Goal: Task Accomplishment & Management: Manage account settings

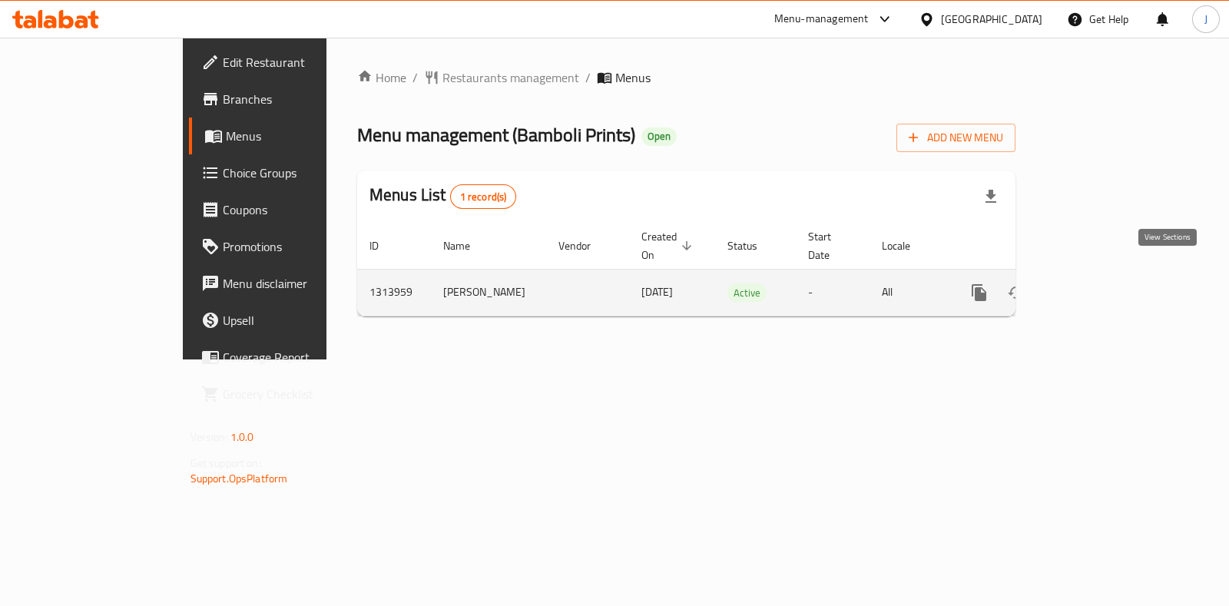
click at [1099, 284] on icon "enhanced table" at bounding box center [1090, 293] width 18 height 18
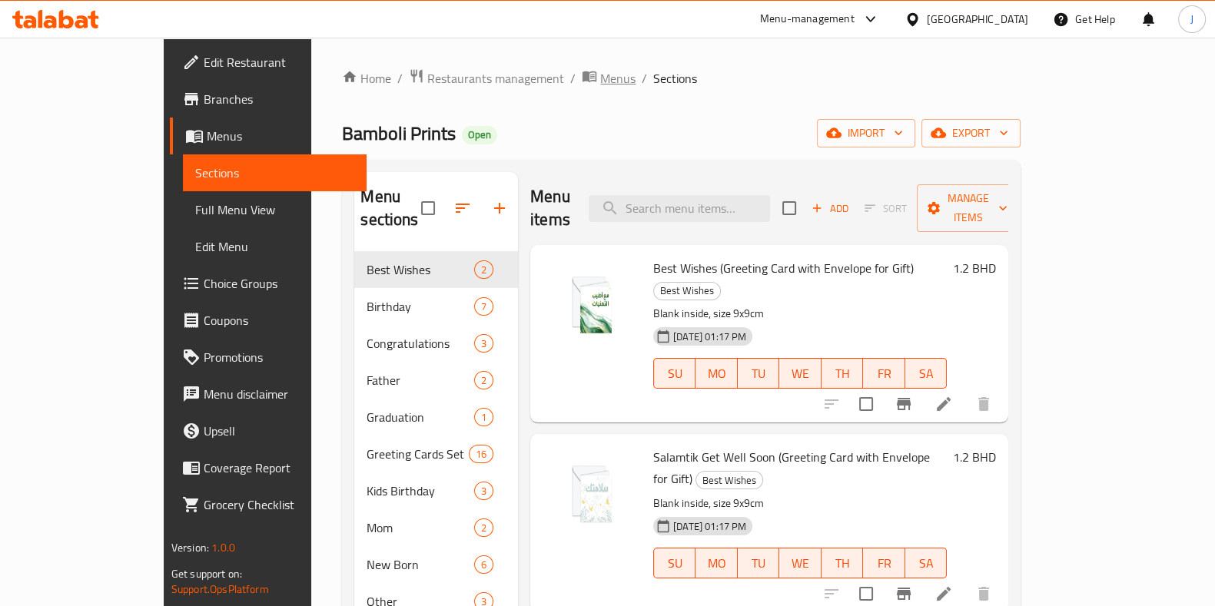
click at [600, 80] on span "Menus" at bounding box center [617, 78] width 35 height 18
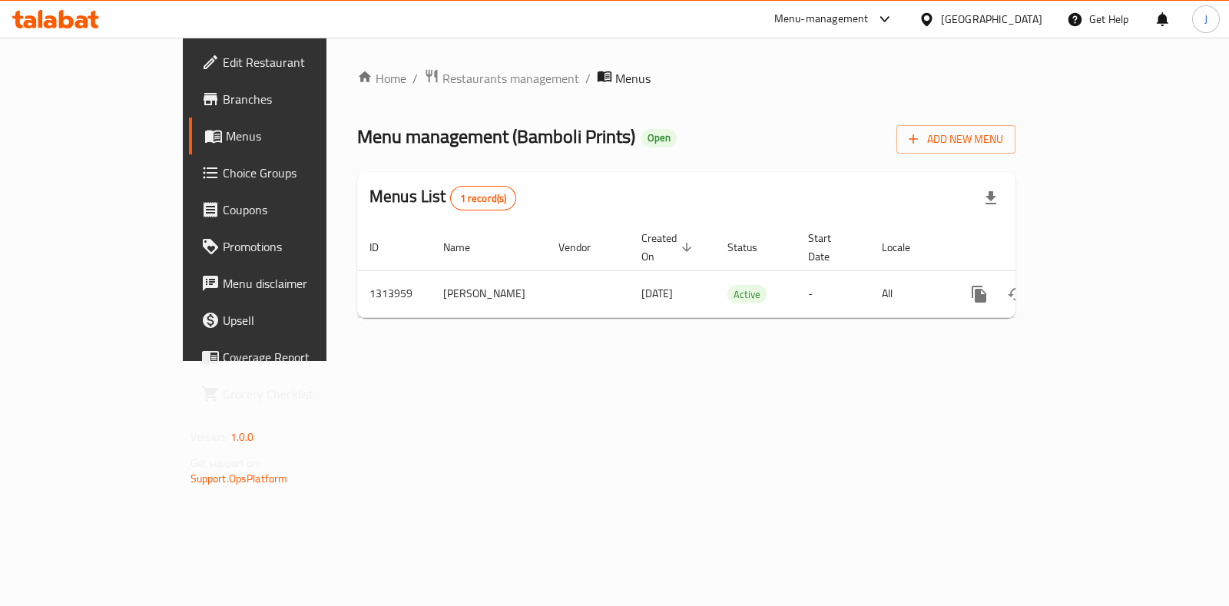
click at [615, 77] on span "Menus" at bounding box center [632, 78] width 35 height 18
click at [443, 79] on span "Restaurants management" at bounding box center [511, 78] width 137 height 18
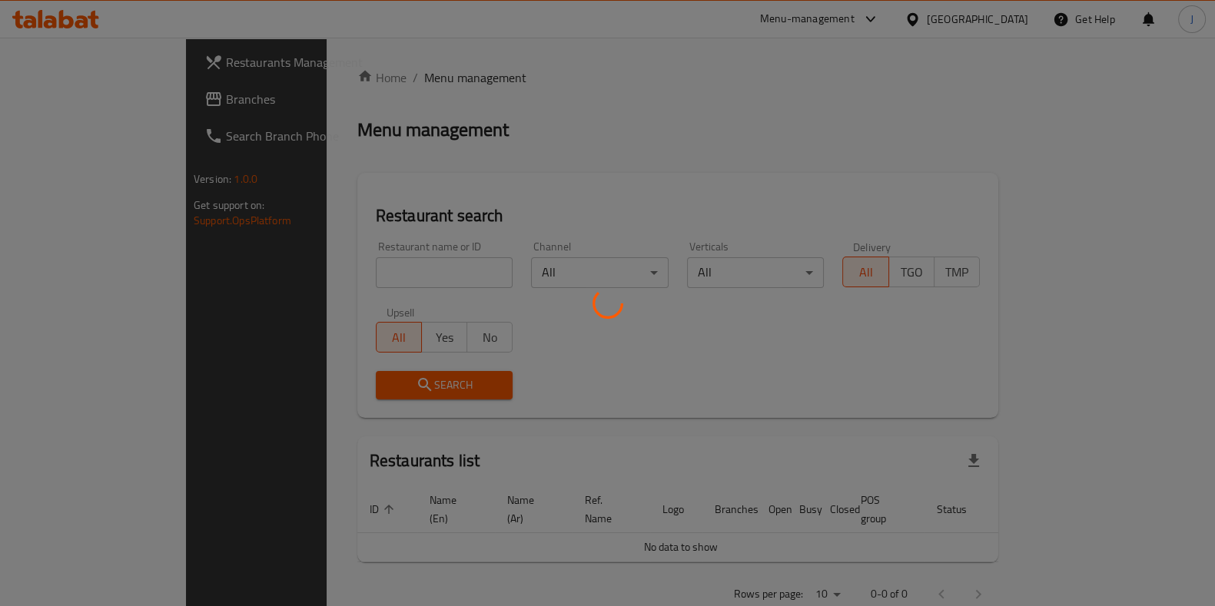
click at [370, 274] on div at bounding box center [607, 303] width 1215 height 606
click at [373, 260] on div at bounding box center [607, 303] width 1215 height 606
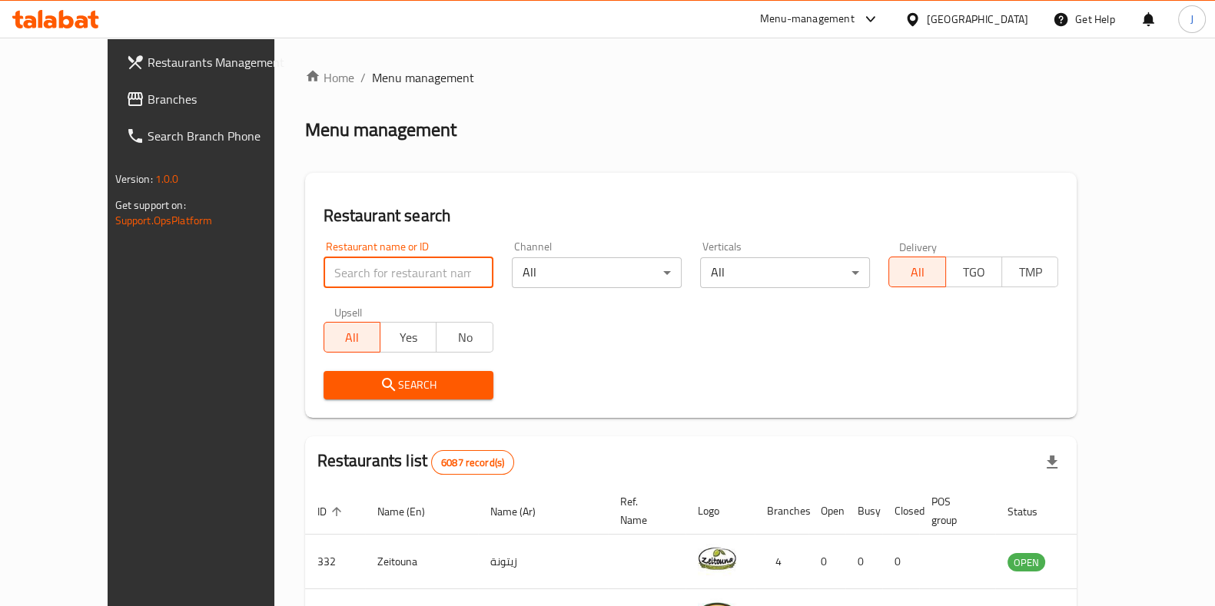
click at [376, 263] on input "search" at bounding box center [408, 272] width 170 height 31
type input "Bamboli"
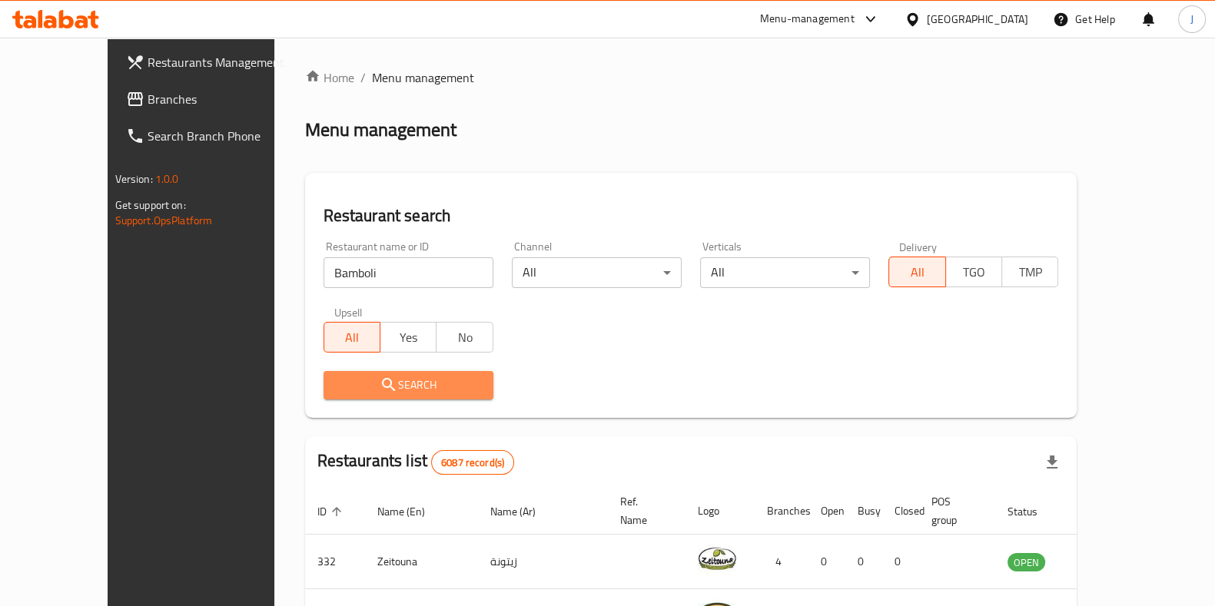
click at [374, 383] on span "Search" at bounding box center [408, 385] width 145 height 19
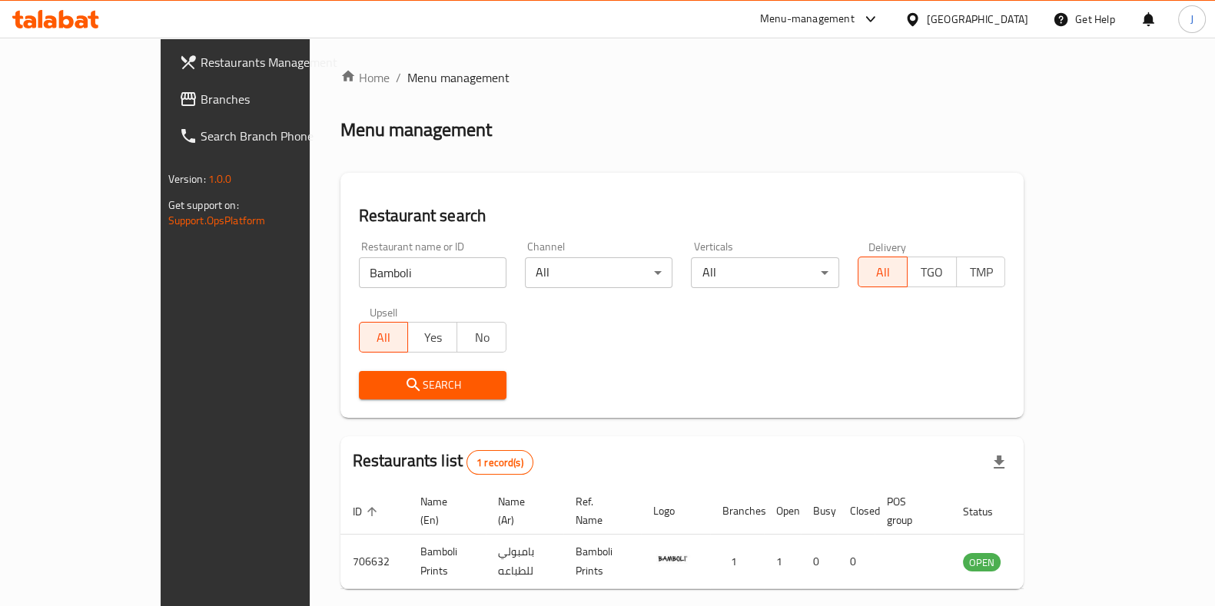
click at [1062, 552] on icon "enhanced table" at bounding box center [1052, 561] width 18 height 18
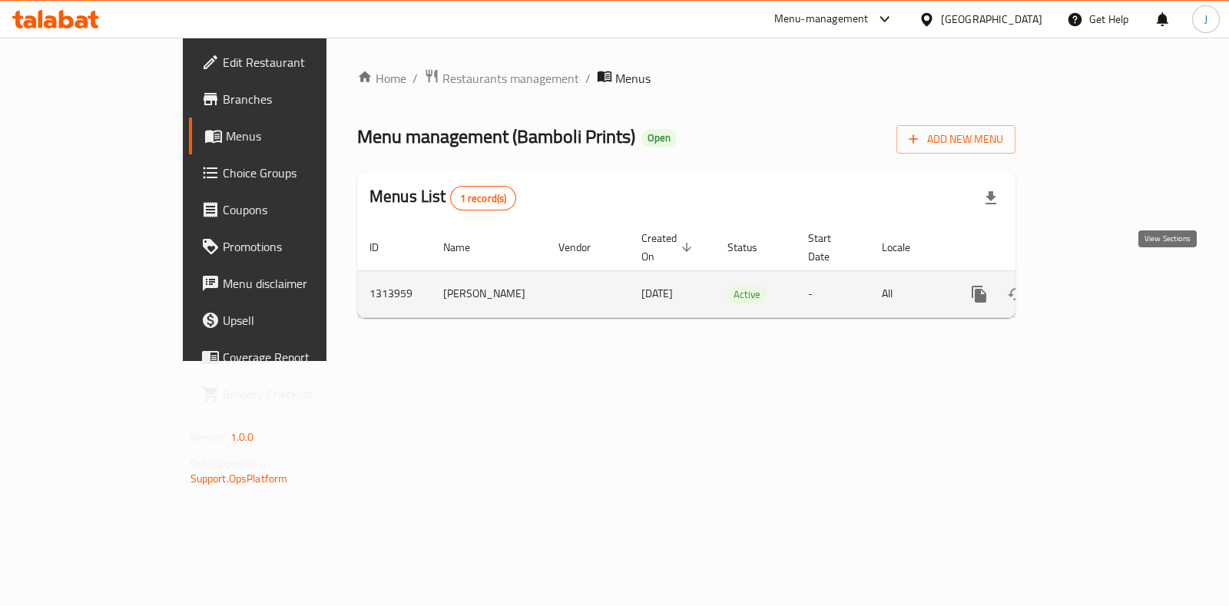
click at [1109, 277] on link "enhanced table" at bounding box center [1090, 294] width 37 height 37
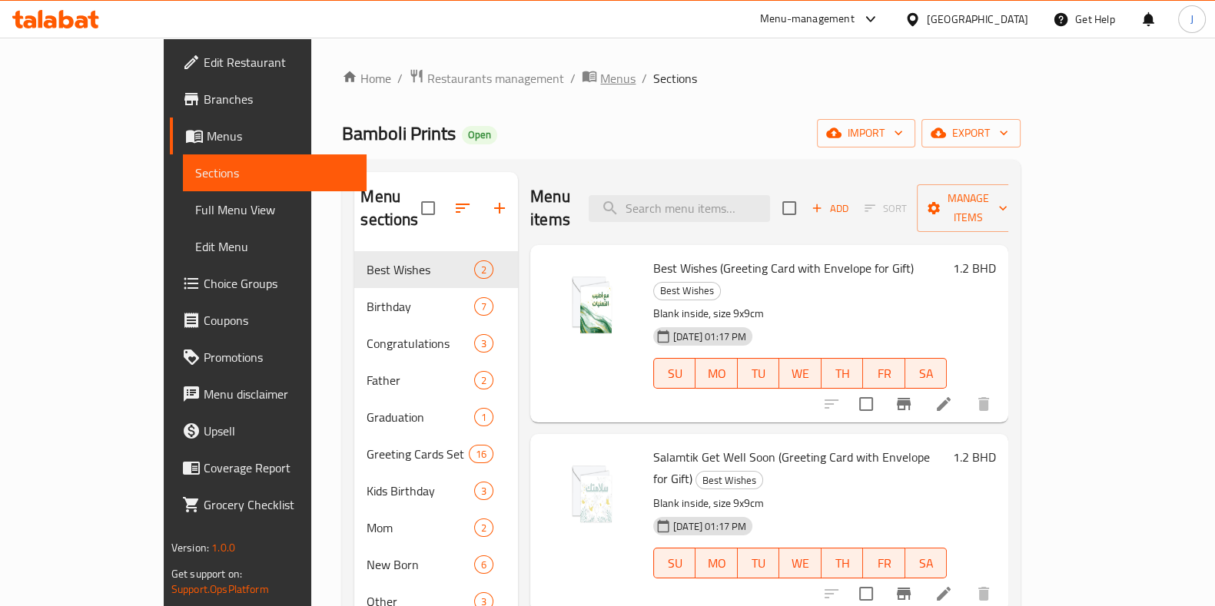
click at [600, 73] on span "Menus" at bounding box center [617, 78] width 35 height 18
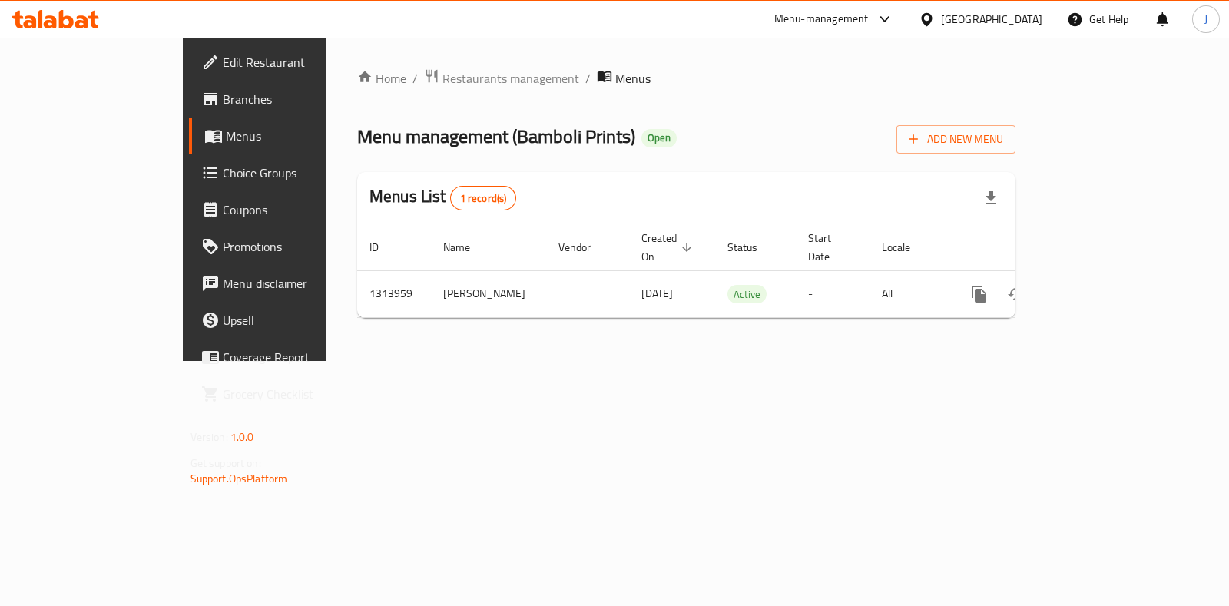
click at [396, 59] on div "Home / Restaurants management / Menus Menu management ( Bamboli Prints ) Open A…" at bounding box center [687, 199] width 720 height 323
click at [443, 71] on span "Restaurants management" at bounding box center [511, 78] width 137 height 18
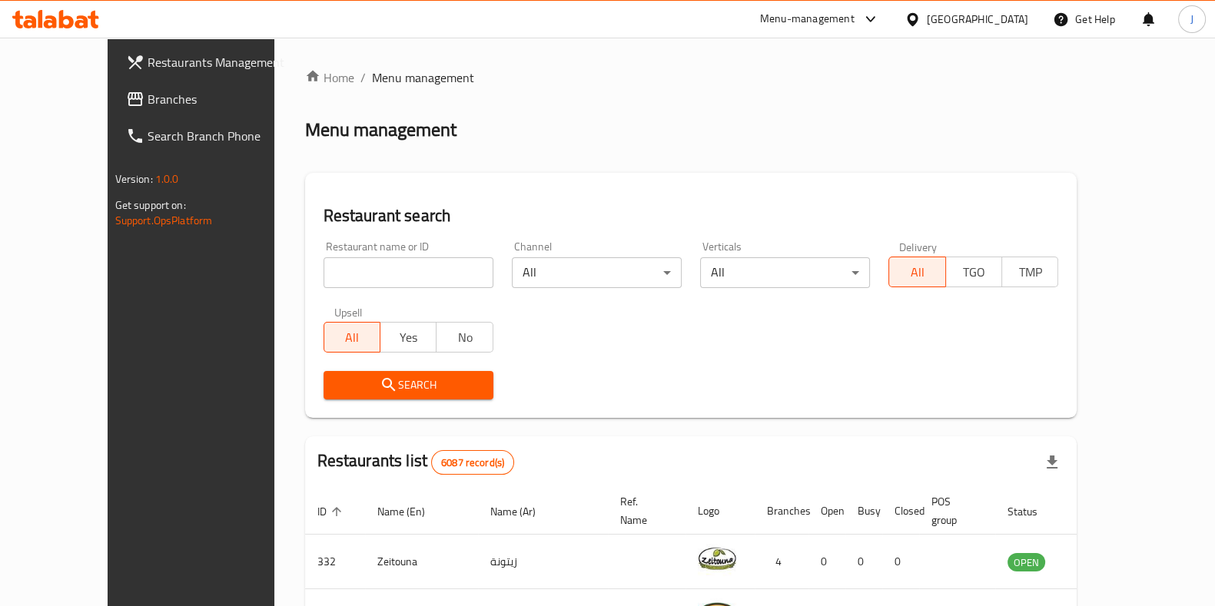
click at [374, 270] on input "search" at bounding box center [408, 272] width 170 height 31
type input "atyab"
click at [377, 391] on span "Search" at bounding box center [408, 385] width 145 height 19
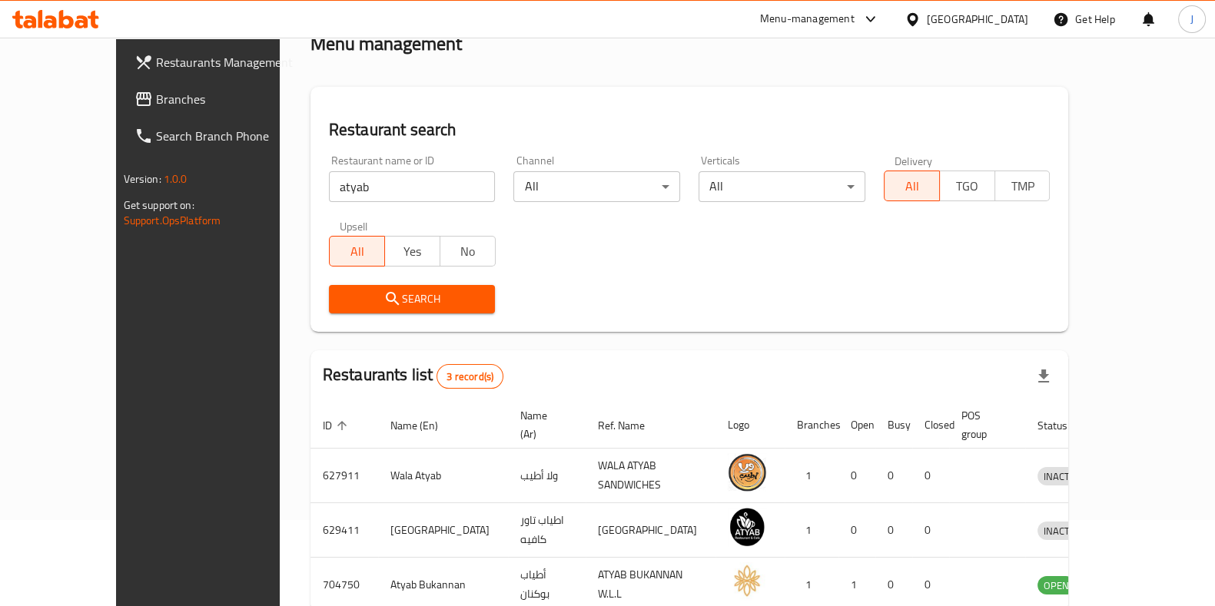
scroll to position [158, 0]
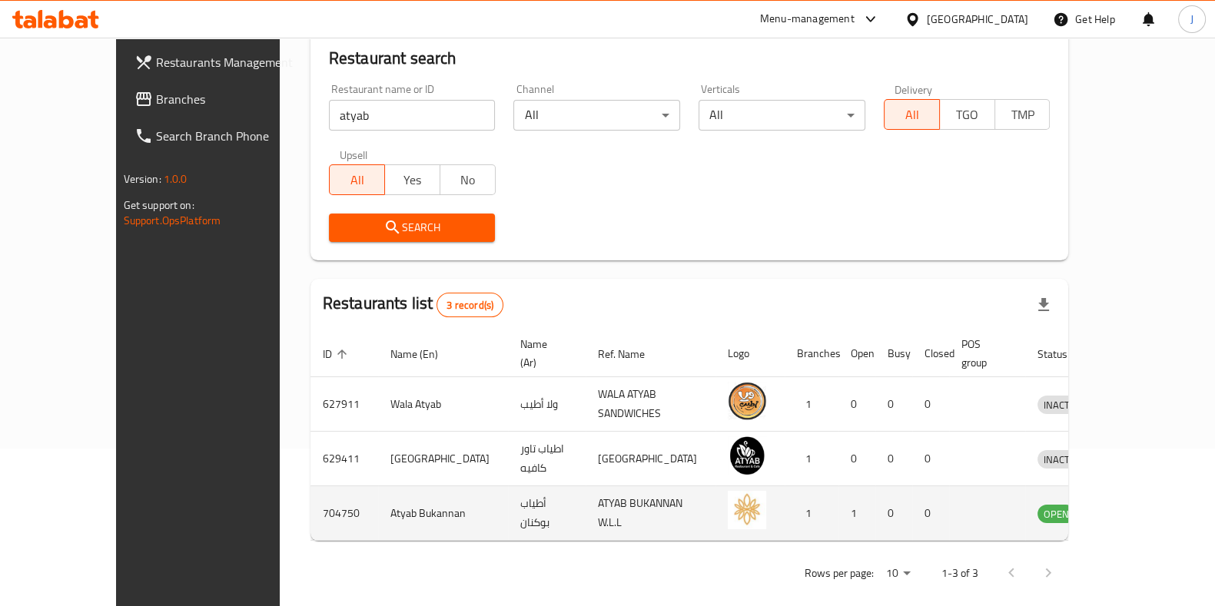
click at [1138, 508] on icon "enhanced table" at bounding box center [1129, 514] width 17 height 13
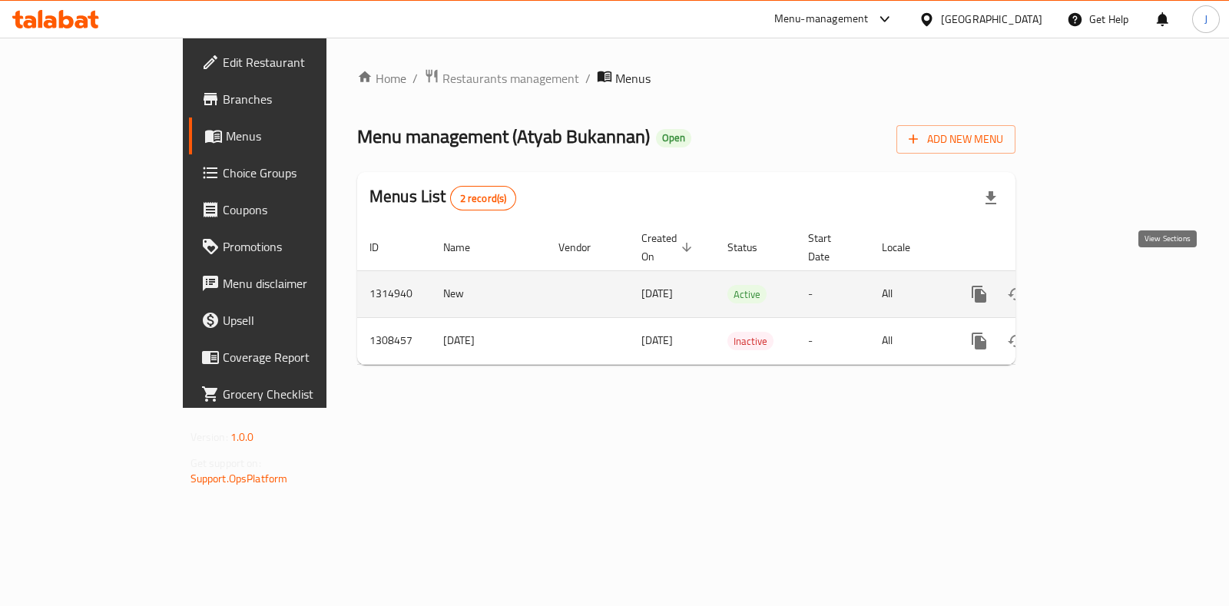
click at [1099, 285] on icon "enhanced table" at bounding box center [1090, 294] width 18 height 18
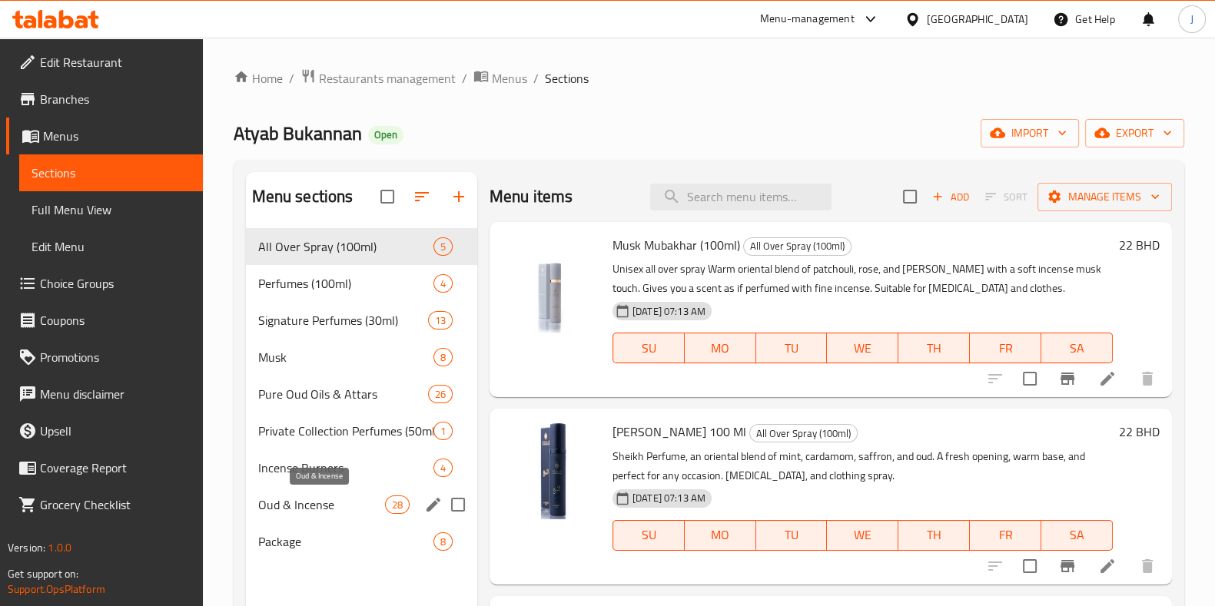
click at [291, 514] on div "Oud & Incense 28" at bounding box center [361, 504] width 231 height 37
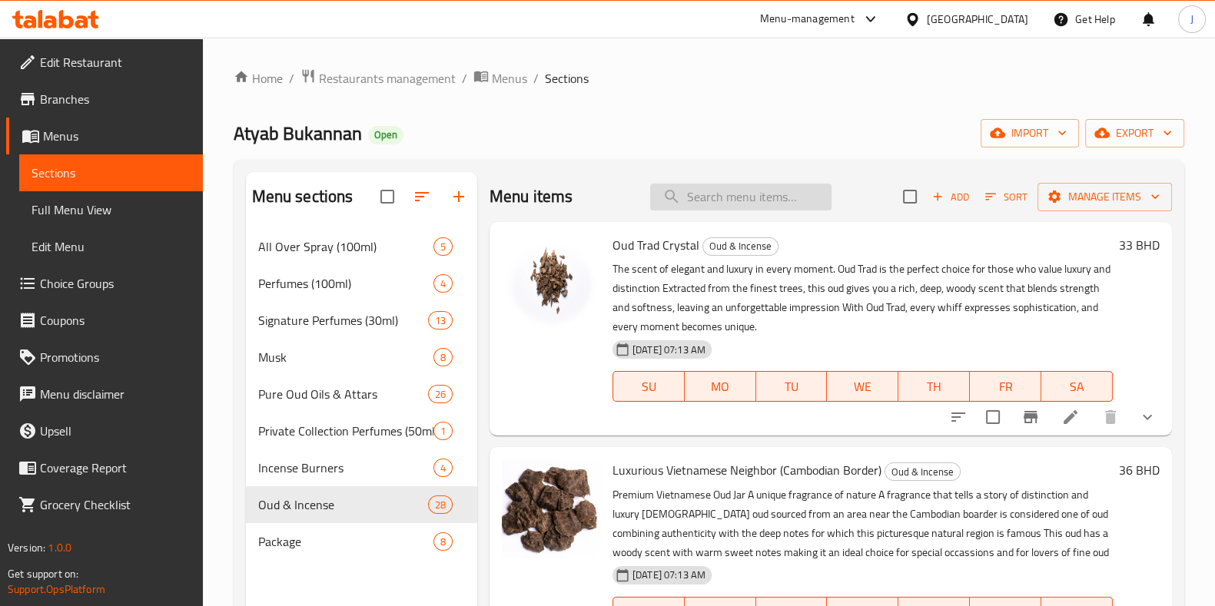
click at [700, 191] on input "search" at bounding box center [740, 197] width 181 height 27
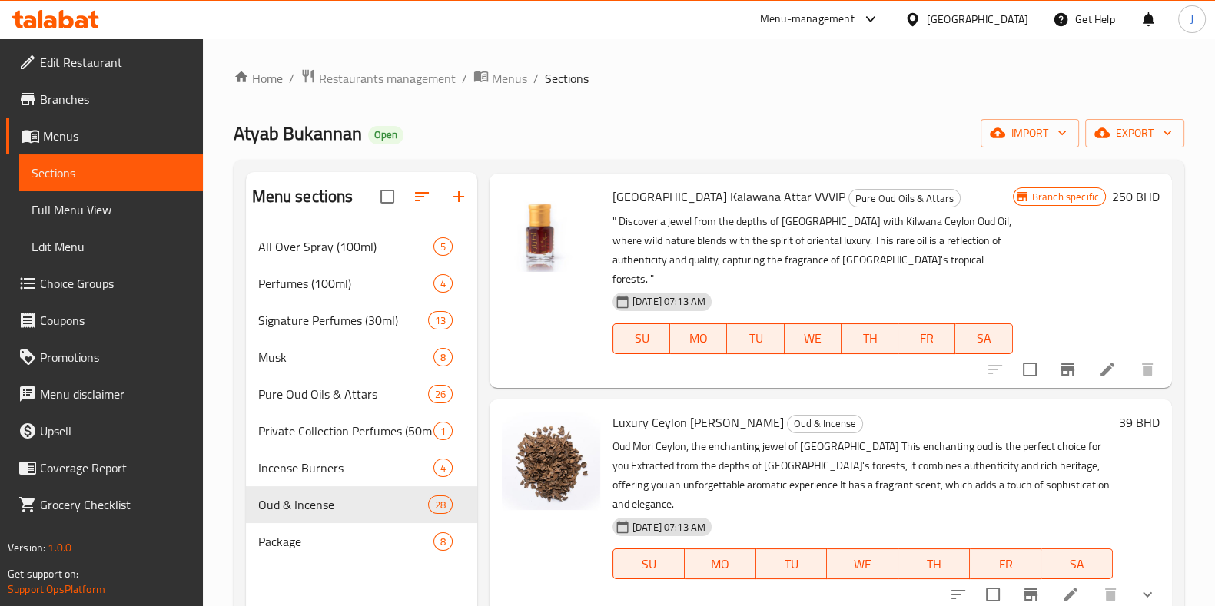
scroll to position [480, 0]
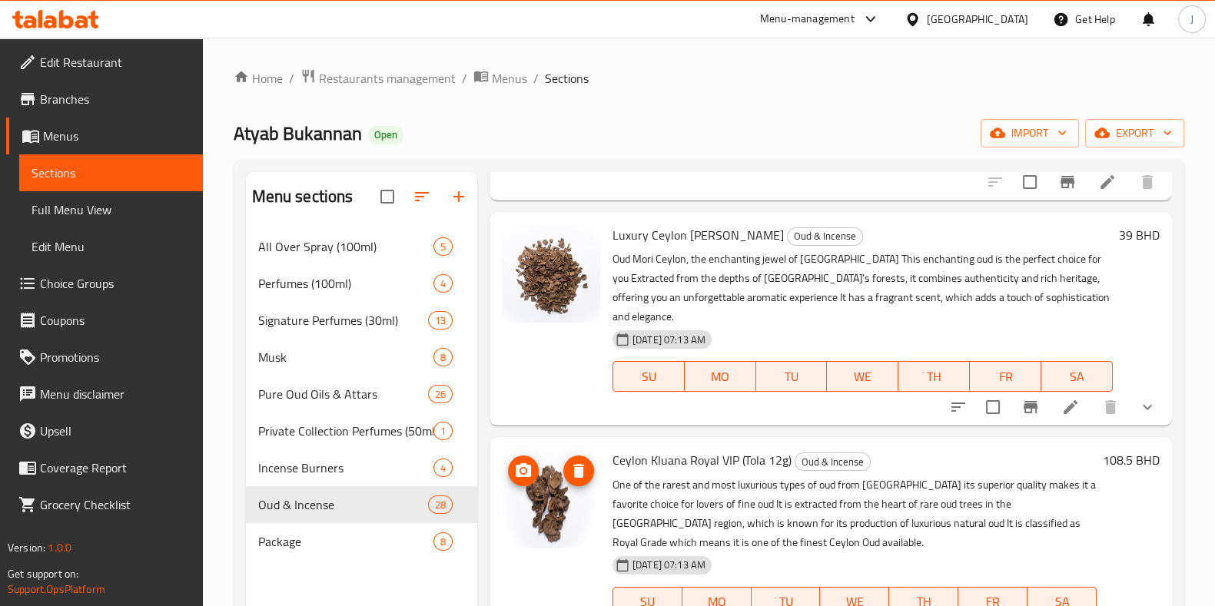
type input "[GEOGRAPHIC_DATA]"
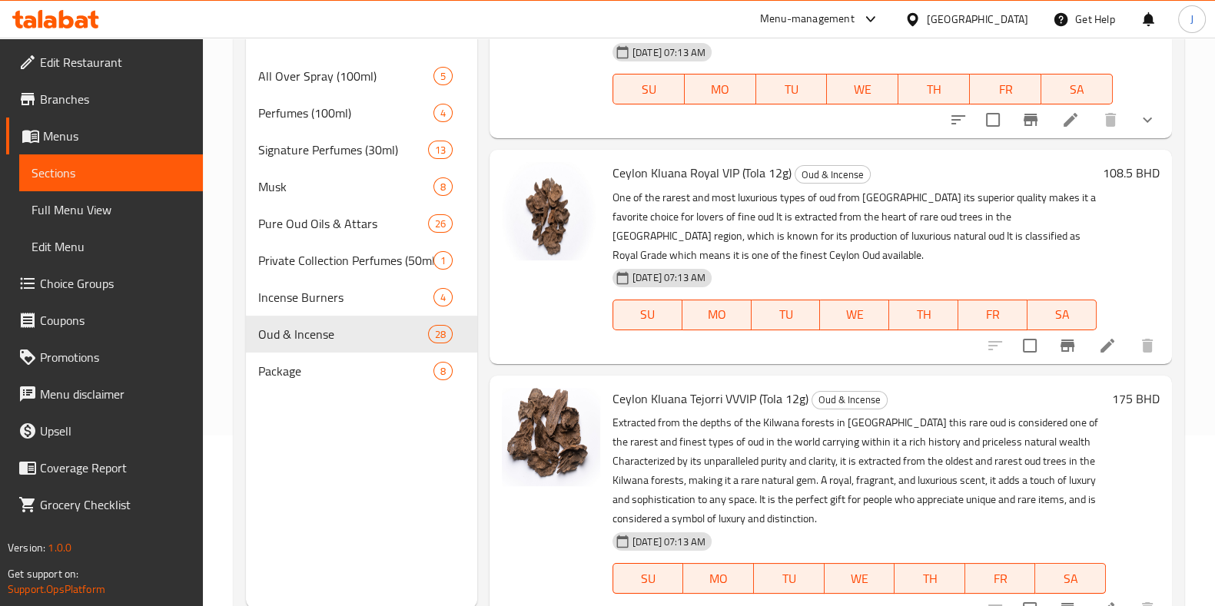
scroll to position [215, 0]
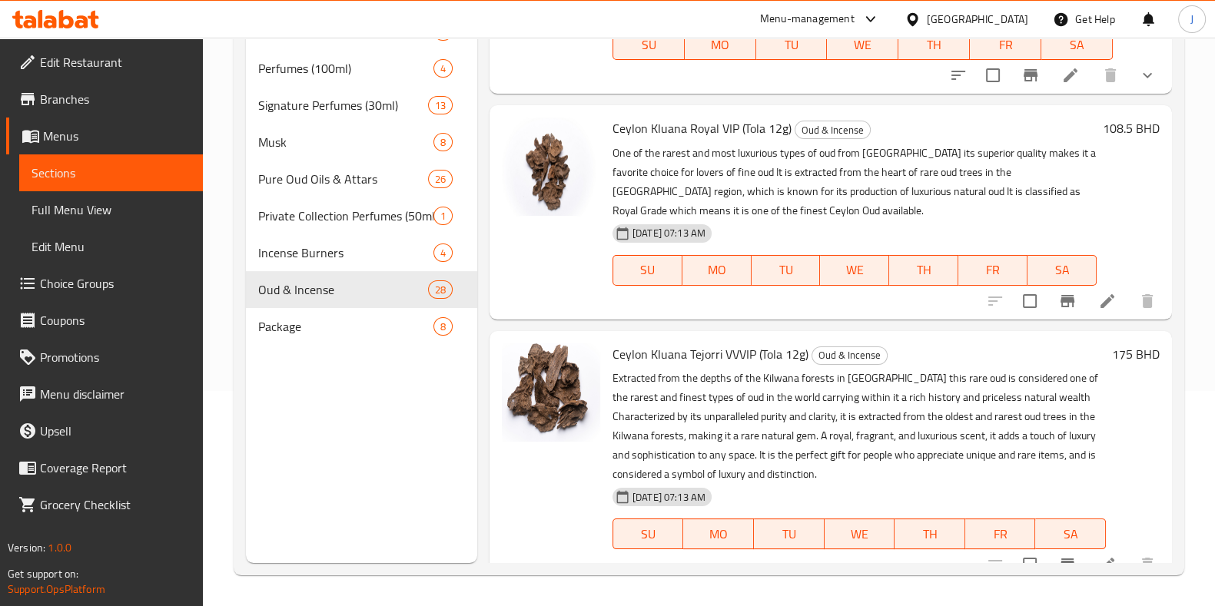
click at [1112, 343] on h6 "175 BHD" at bounding box center [1136, 354] width 48 height 22
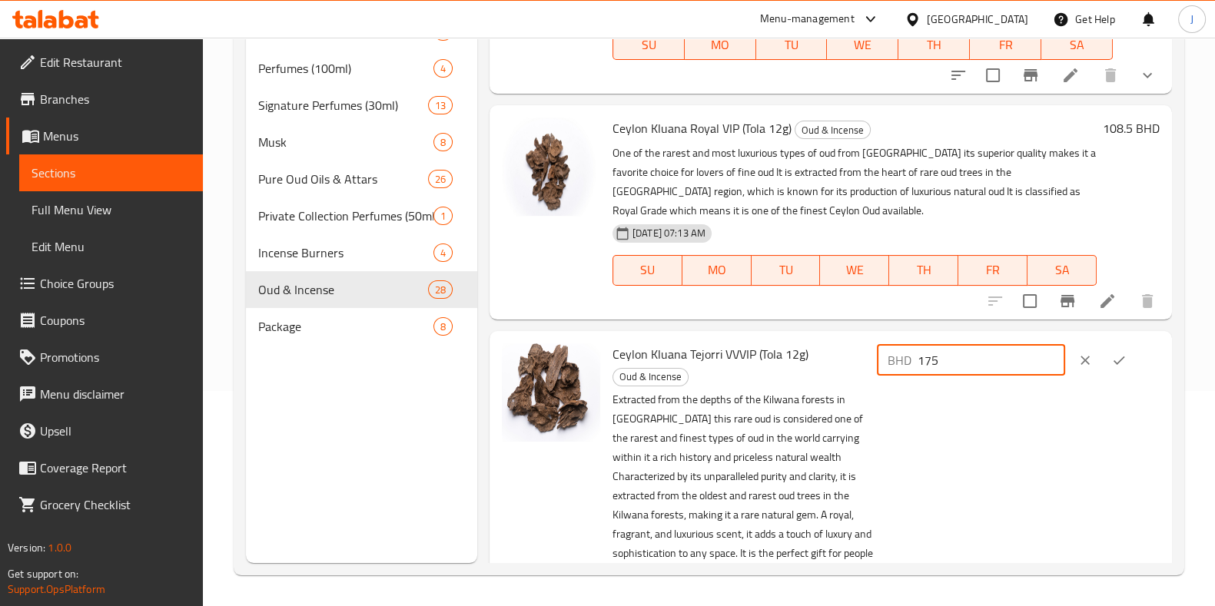
drag, startPoint x: 979, startPoint y: 346, endPoint x: 707, endPoint y: 340, distance: 272.0
click at [705, 343] on div "Ceylon Kluana Tejorri VVVIP (Tola 12g) Oud & Incense Extracted from the depths …" at bounding box center [885, 515] width 559 height 357
type input "250"
click at [1112, 353] on icon "ok" at bounding box center [1118, 360] width 15 height 15
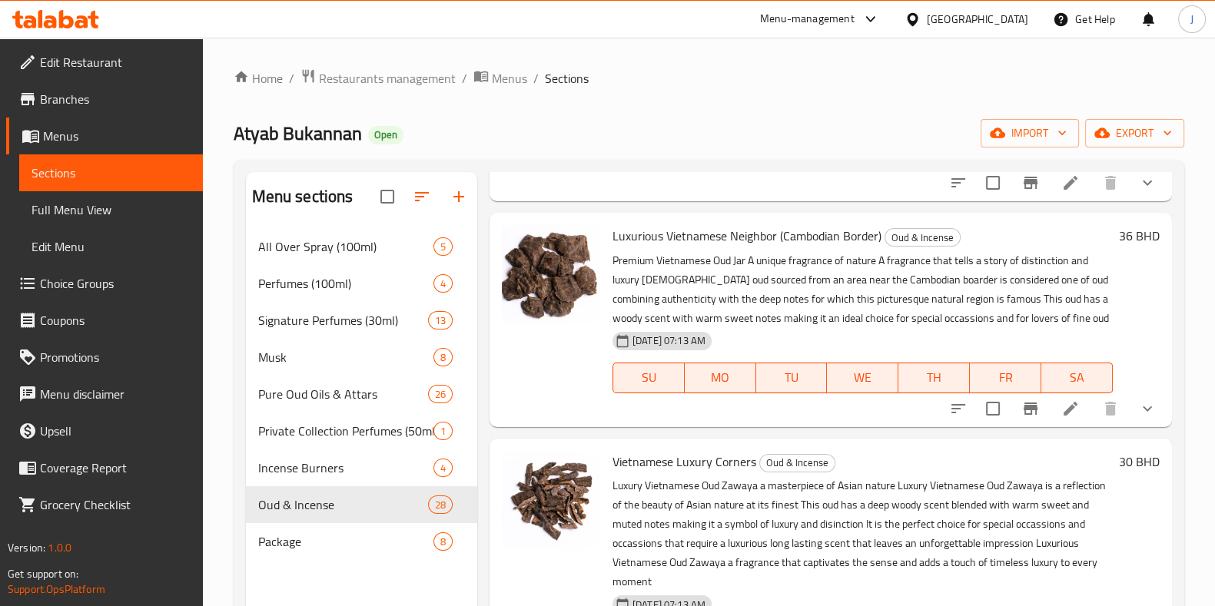
scroll to position [0, 0]
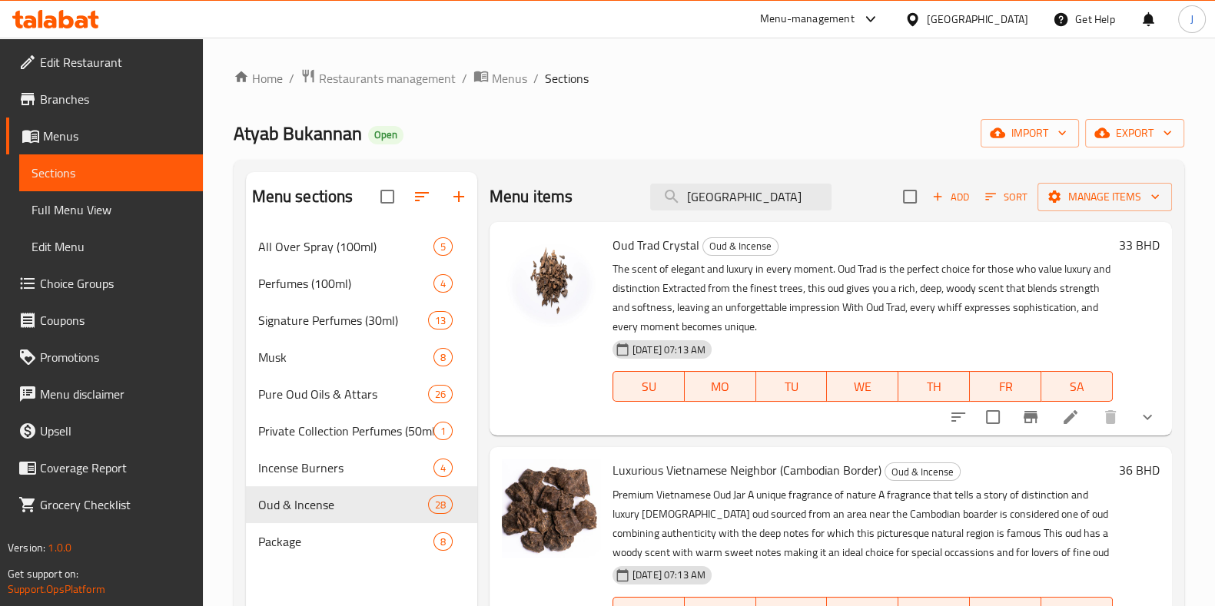
drag, startPoint x: 725, startPoint y: 196, endPoint x: 582, endPoint y: 203, distance: 143.1
click at [582, 203] on div "Menu items ceylon Add Sort Manage items" at bounding box center [830, 197] width 682 height 50
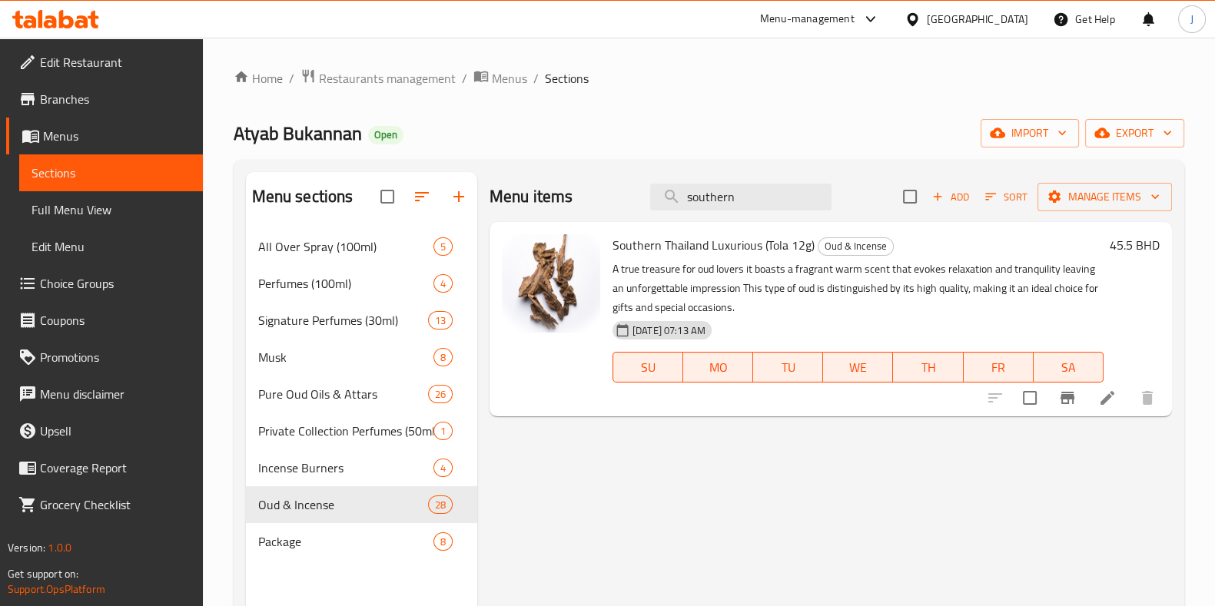
type input "southern"
click at [1116, 248] on h6 "45.5 BHD" at bounding box center [1134, 245] width 50 height 22
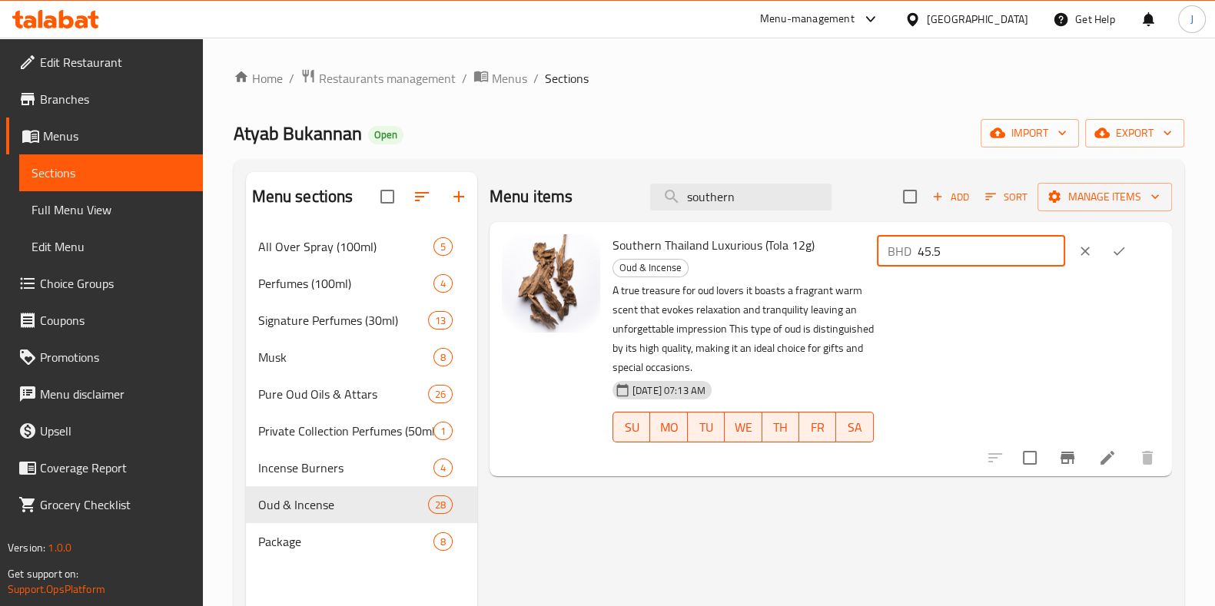
drag, startPoint x: 1005, startPoint y: 247, endPoint x: 769, endPoint y: 247, distance: 235.9
click at [769, 247] on div "Southern Thailand Luxurious (Tola 12g) Oud & Incense A true treasure for oud lo…" at bounding box center [885, 349] width 559 height 242
type input "65"
click at [1136, 250] on button "ok" at bounding box center [1119, 251] width 34 height 34
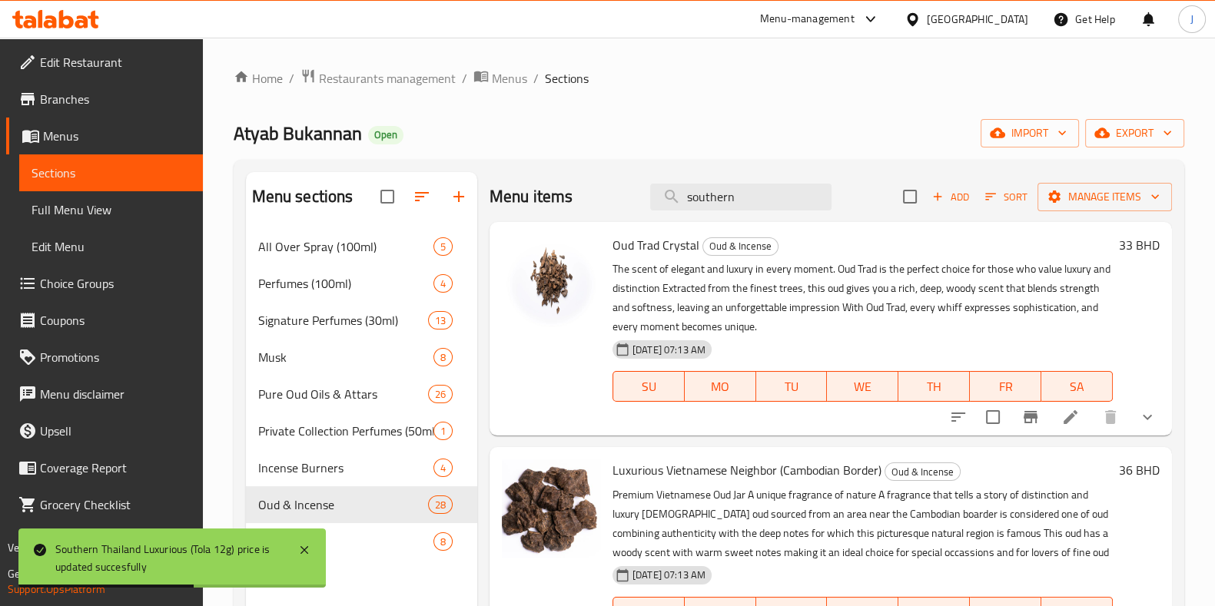
drag, startPoint x: 757, startPoint y: 191, endPoint x: 338, endPoint y: 197, distance: 418.8
click at [338, 197] on div "Menu sections All Over Spray (100ml) 5 Perfumes (100ml) 4 Signature Perfumes (3…" at bounding box center [709, 475] width 926 height 606
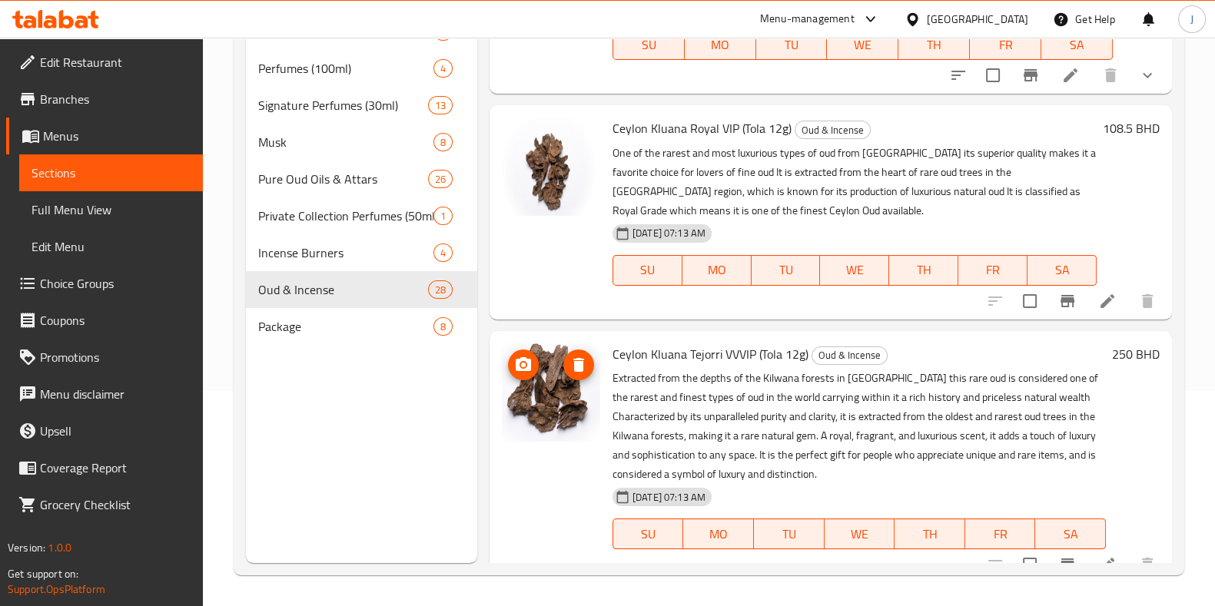
scroll to position [309, 0]
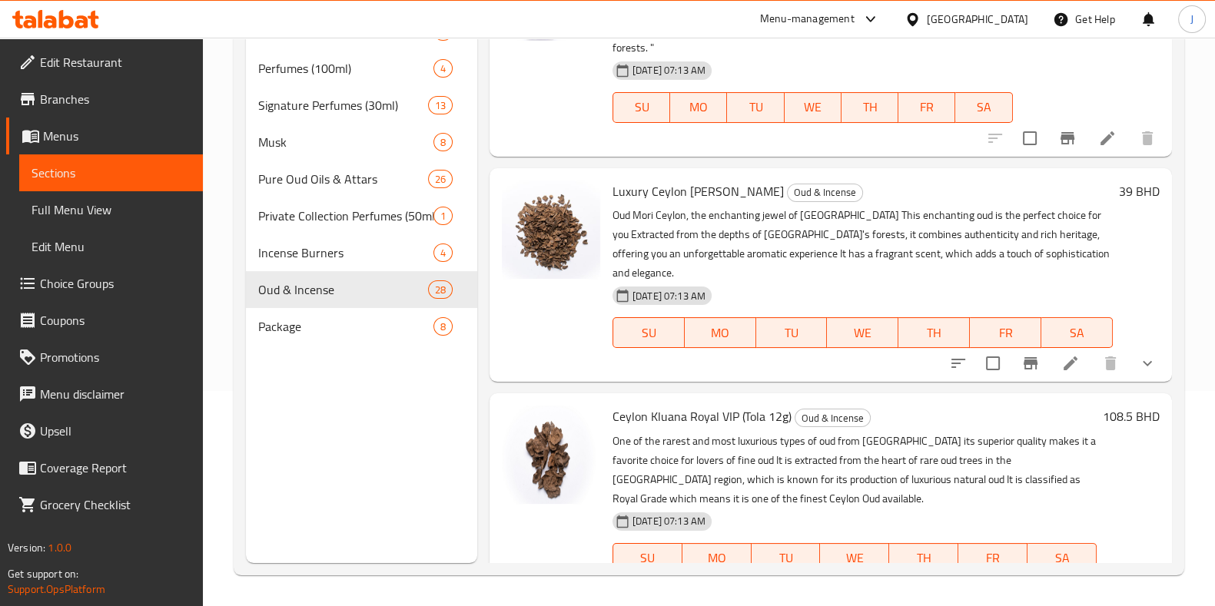
type input "[GEOGRAPHIC_DATA]"
click at [1104, 406] on h6 "108.5 BHD" at bounding box center [1131, 417] width 57 height 22
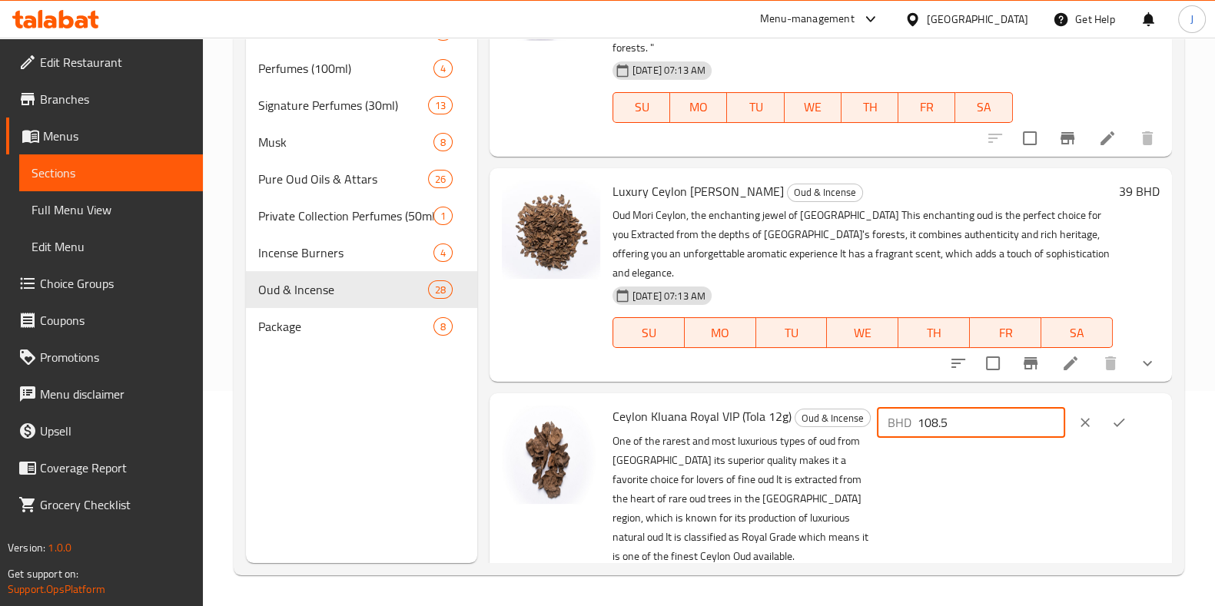
drag, startPoint x: 1013, startPoint y: 403, endPoint x: 658, endPoint y: 424, distance: 354.8
click at [658, 424] on div "Ceylon Kluana Royal VIP (Tola 12g) Oud & Incense One of the rarest and most lux…" at bounding box center [885, 529] width 559 height 259
type input "155"
click at [1111, 415] on icon "ok" at bounding box center [1118, 422] width 15 height 15
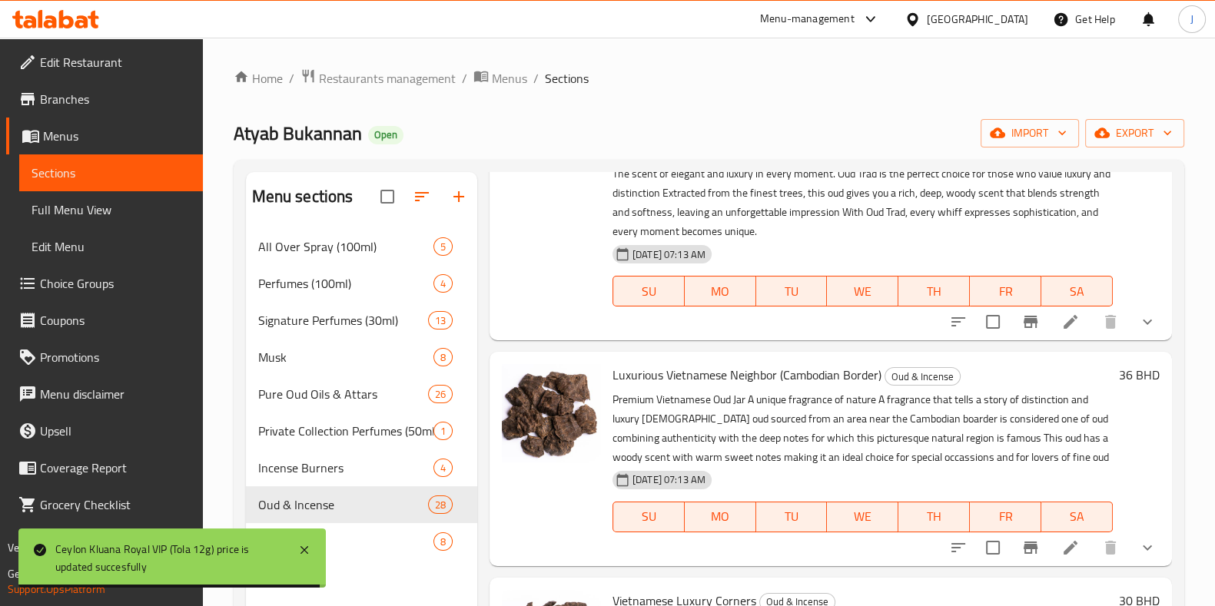
scroll to position [0, 0]
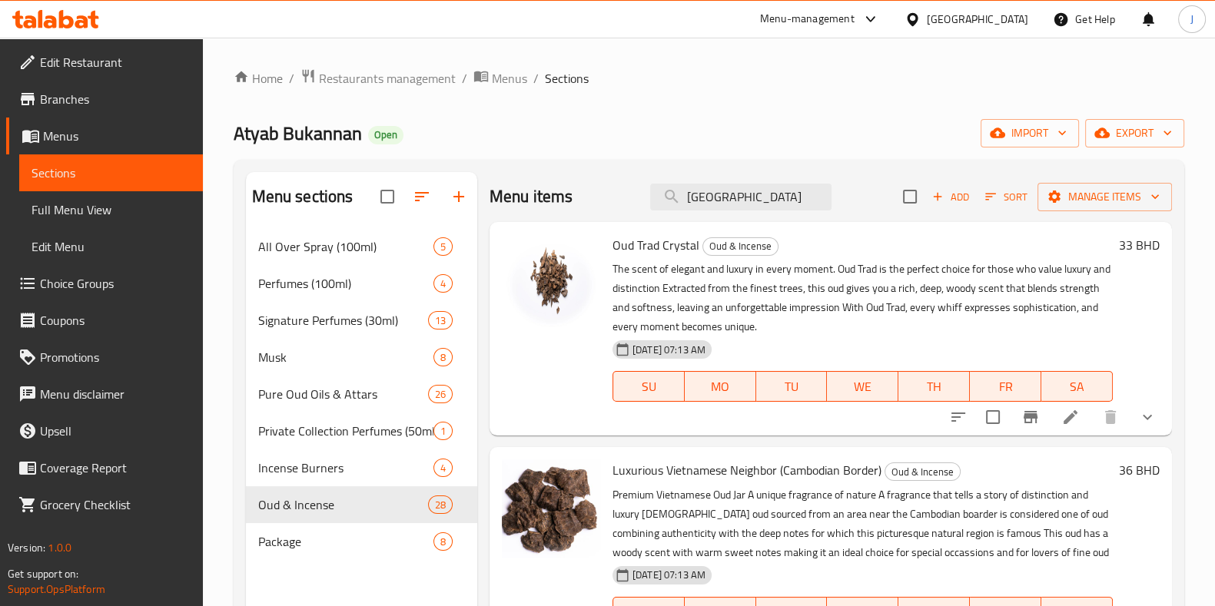
drag, startPoint x: 741, startPoint y: 207, endPoint x: 530, endPoint y: 191, distance: 211.2
click at [530, 191] on div "Menu items ceylon Add Sort Manage items" at bounding box center [830, 197] width 682 height 50
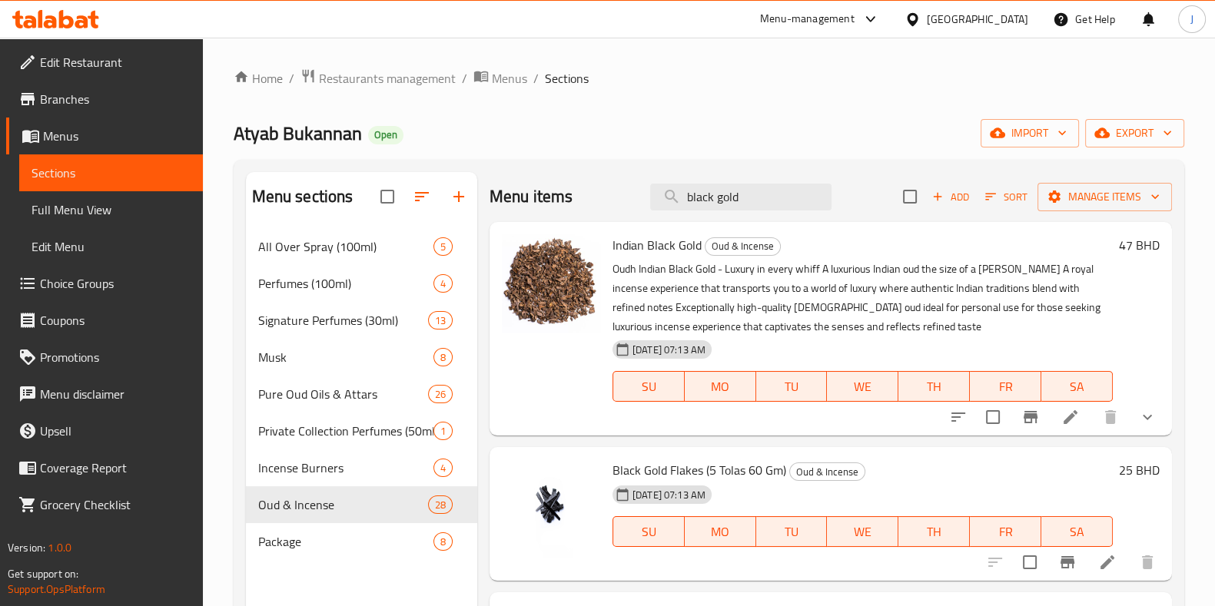
type input "black gold"
click at [1119, 462] on h6 "25 BHD" at bounding box center [1139, 470] width 41 height 22
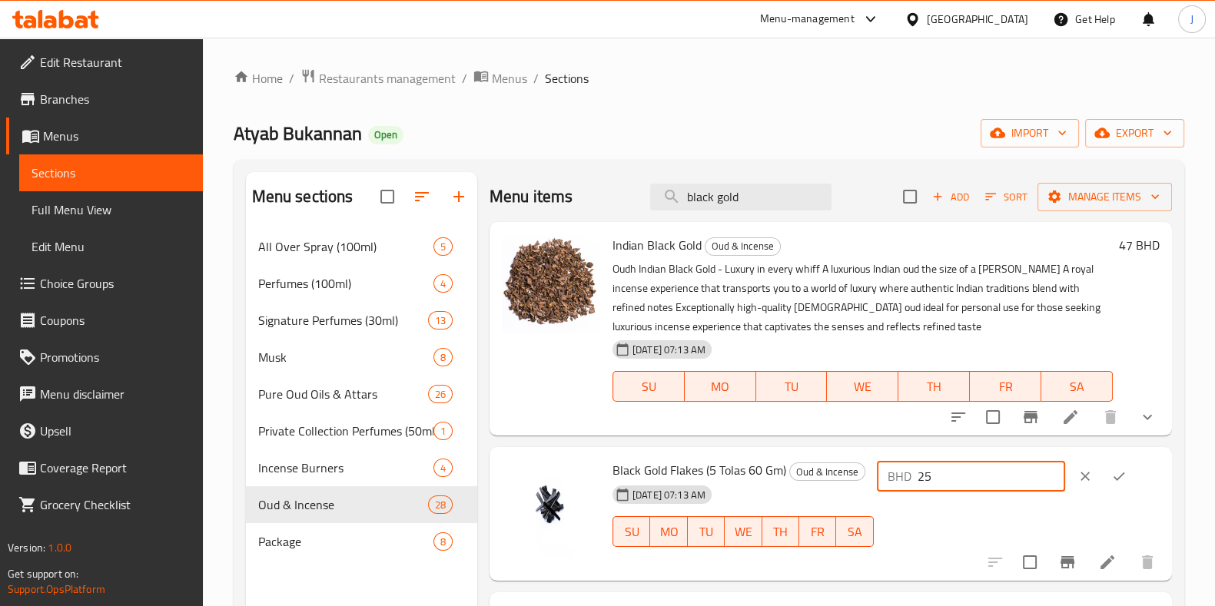
drag, startPoint x: 922, startPoint y: 481, endPoint x: 797, endPoint y: 476, distance: 125.3
click at [797, 476] on div "Black Gold Flakes (5 Tolas 60 Gm) Oud & Incense [DATE] 07:13 AM SU MO TU WE TH …" at bounding box center [885, 513] width 559 height 121
type input "28.6"
click at [1119, 474] on icon "ok" at bounding box center [1118, 476] width 15 height 15
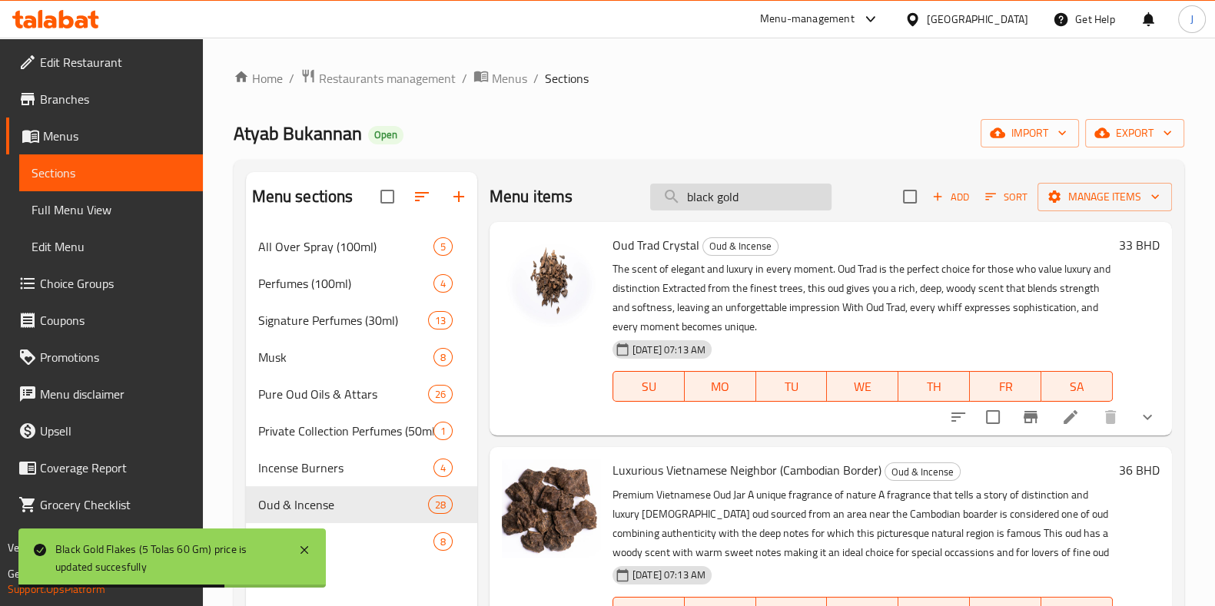
click at [751, 197] on input "black gold" at bounding box center [740, 197] width 181 height 27
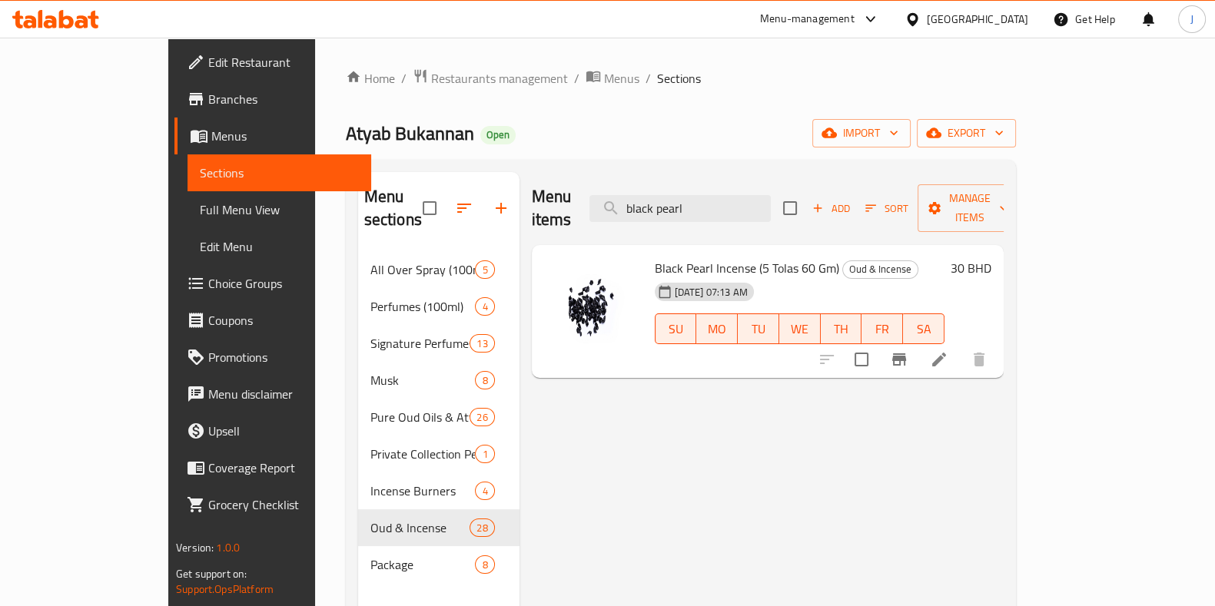
type input "black pearl"
click at [991, 257] on h6 "30 BHD" at bounding box center [970, 268] width 41 height 22
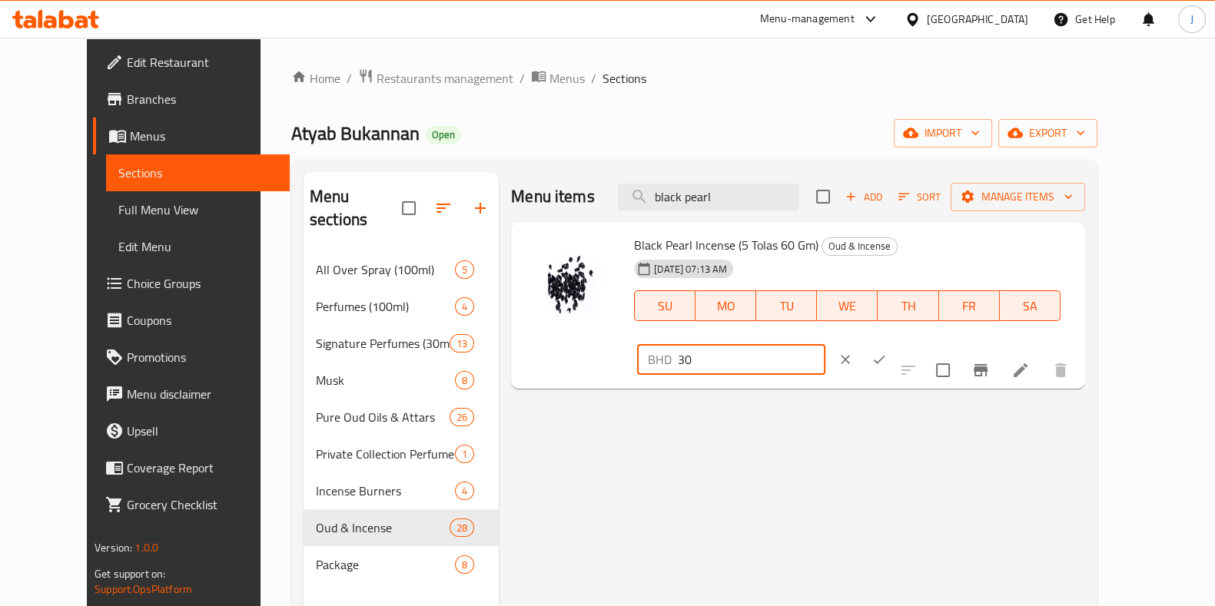
drag, startPoint x: 1009, startPoint y: 258, endPoint x: 764, endPoint y: 254, distance: 244.3
click at [772, 260] on div "Black Pearl Incense (5 Tolas 60 Gm) Oud & Incense [DATE] 07:13 AM SU MO TU WE T…" at bounding box center [853, 305] width 451 height 155
type input "34.5"
click at [887, 352] on icon "ok" at bounding box center [878, 359] width 15 height 15
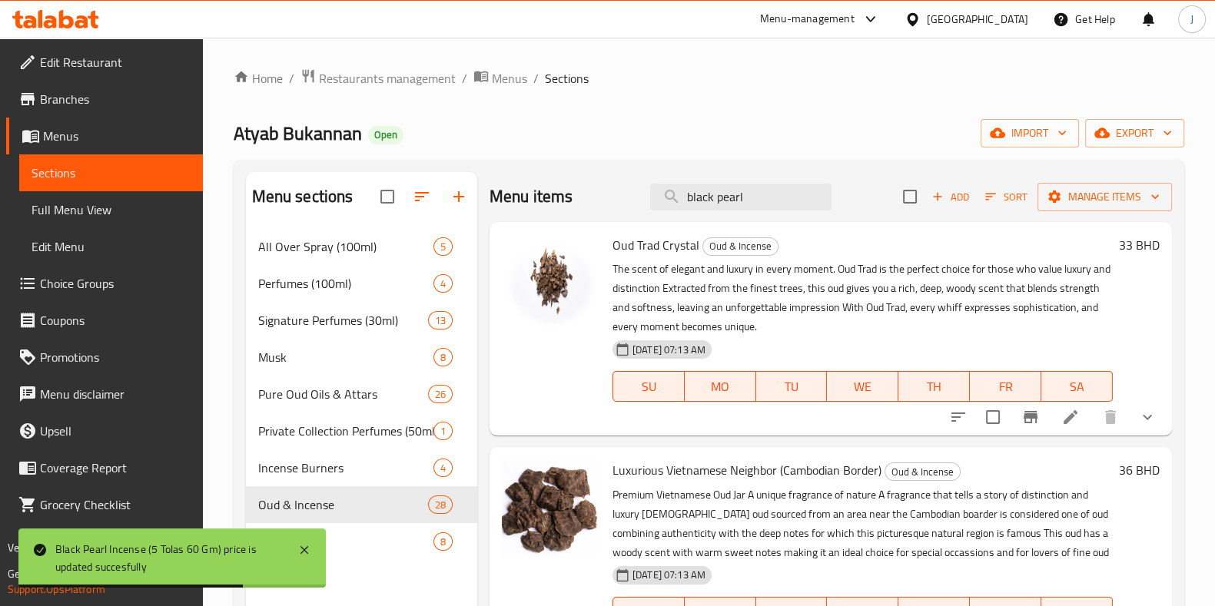
drag, startPoint x: 701, startPoint y: 194, endPoint x: 482, endPoint y: 182, distance: 218.5
click at [482, 182] on div "Menu items black pearl Add Sort Manage items Oud Trad Crystal Oud & Incense The…" at bounding box center [824, 475] width 695 height 606
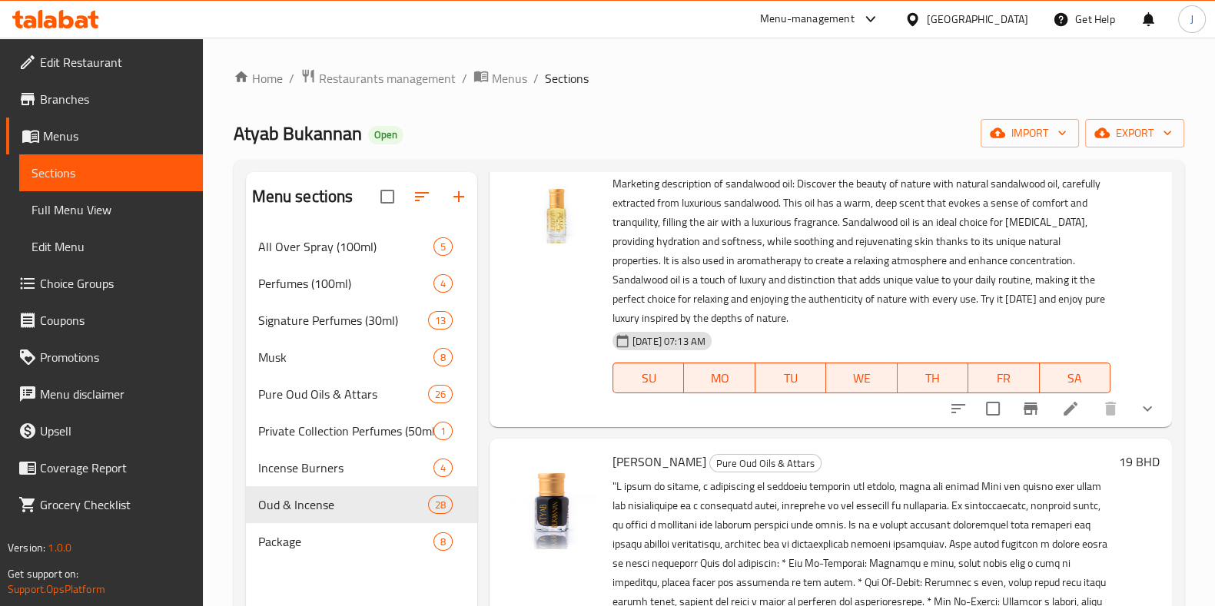
scroll to position [1019, 0]
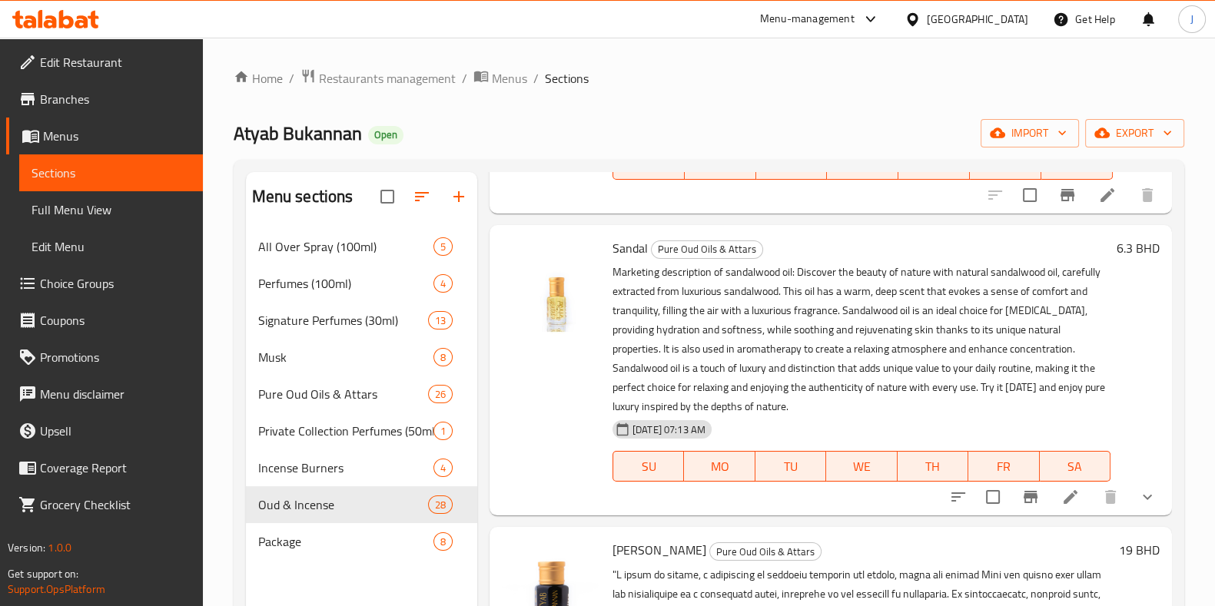
type input "sandal"
click at [1116, 259] on h6 "6.3 BHD" at bounding box center [1137, 248] width 43 height 22
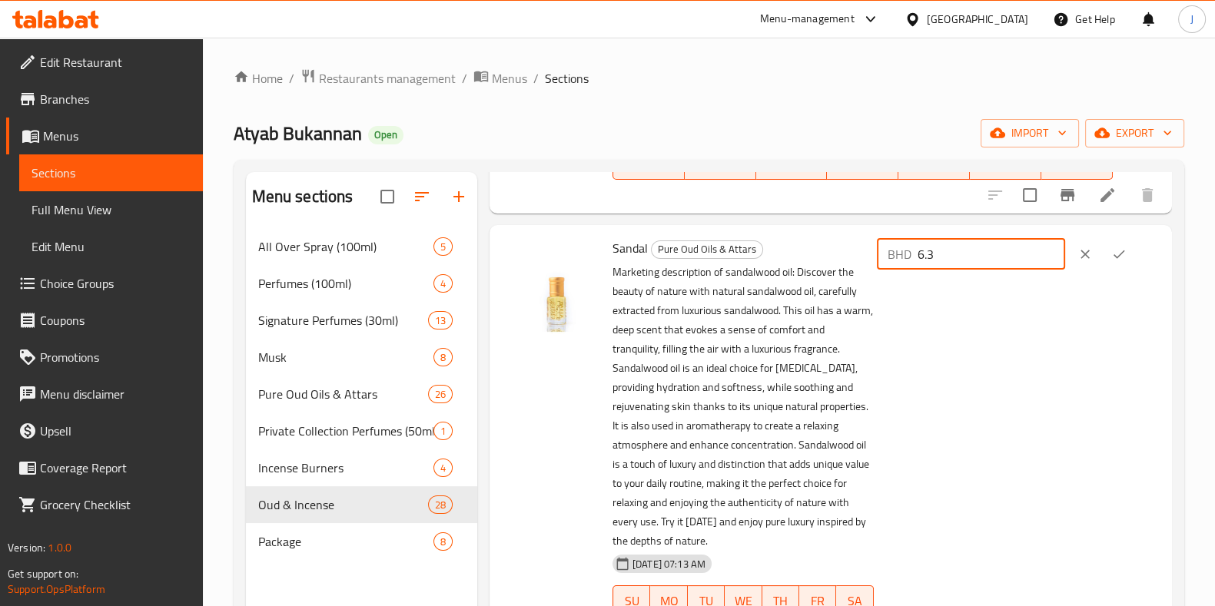
drag, startPoint x: 970, startPoint y: 286, endPoint x: 672, endPoint y: 281, distance: 298.1
click at [672, 281] on div "Sandal Pure Oud Oils & Attars Marketing description of sandalwood oil: Discover…" at bounding box center [885, 437] width 559 height 413
type input "9"
click at [1121, 262] on icon "ok" at bounding box center [1118, 254] width 15 height 15
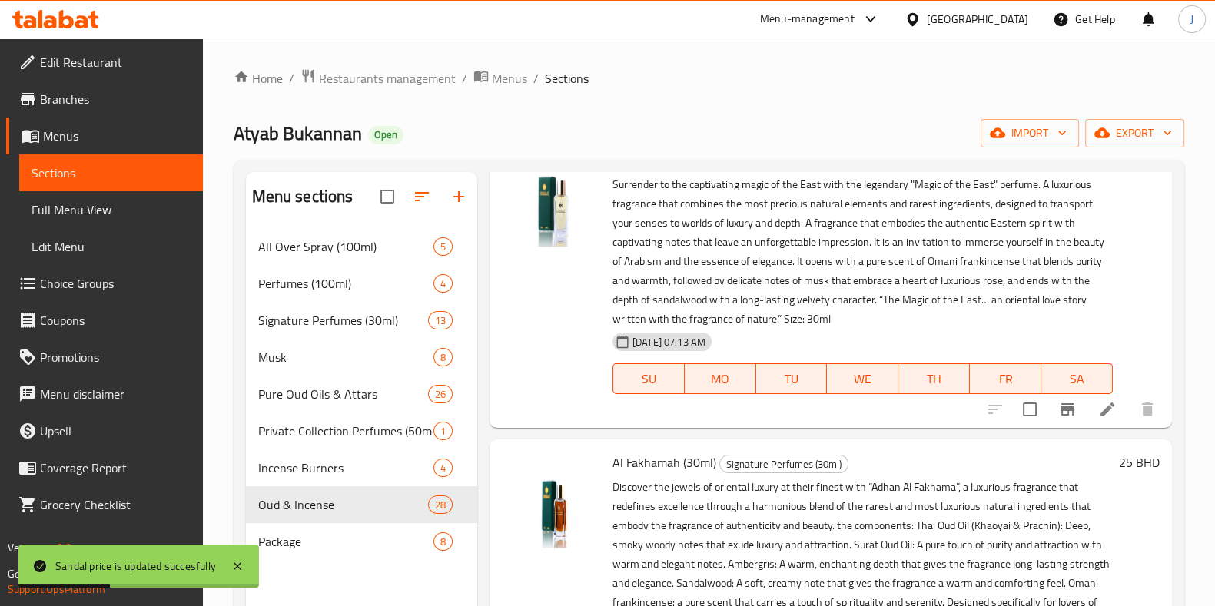
scroll to position [0, 0]
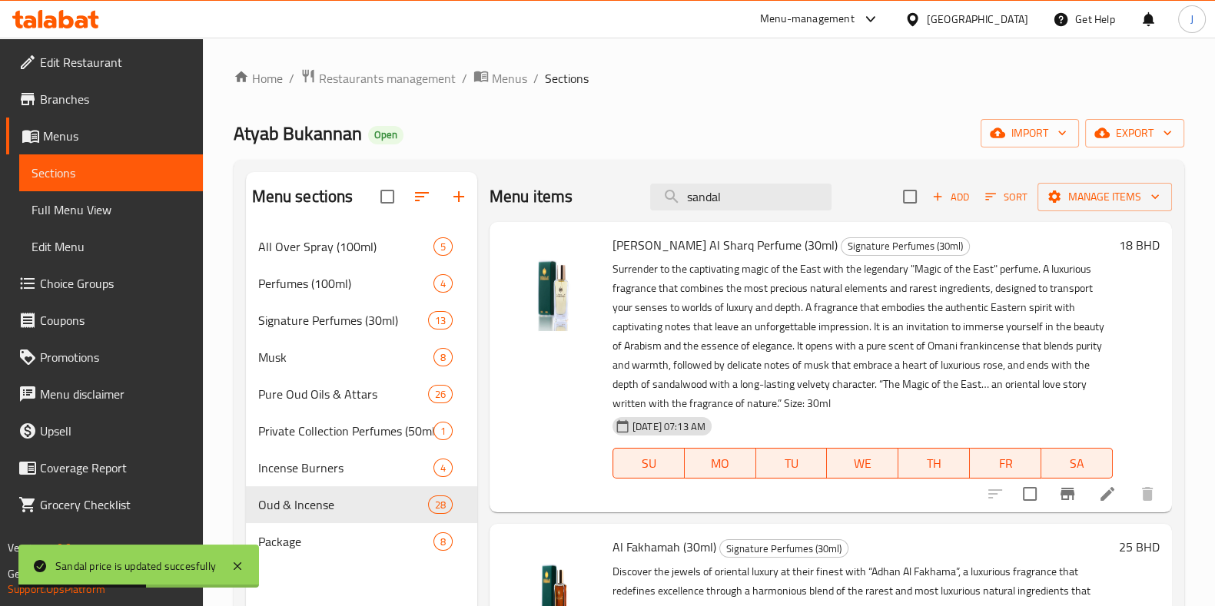
drag, startPoint x: 758, startPoint y: 199, endPoint x: 250, endPoint y: 223, distance: 509.2
click at [250, 223] on div "Menu sections All Over Spray (100ml) 5 Perfumes (100ml) 4 Signature Perfumes (3…" at bounding box center [709, 475] width 926 height 606
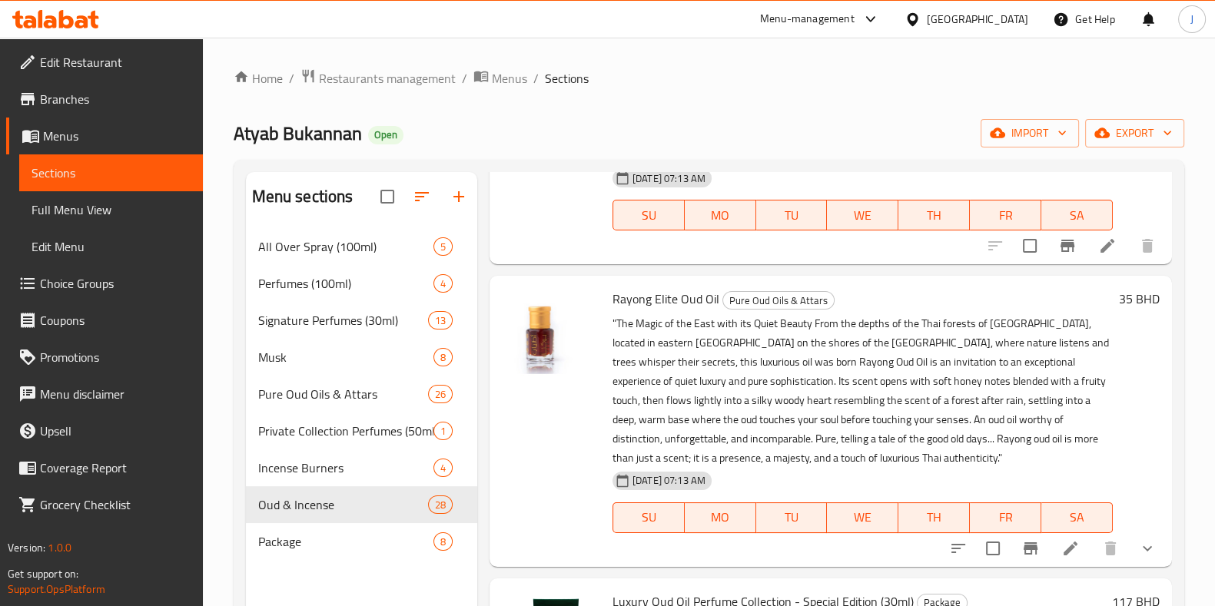
scroll to position [191, 0]
type input "rayong"
click at [1119, 295] on h6 "35 BHD" at bounding box center [1139, 298] width 41 height 22
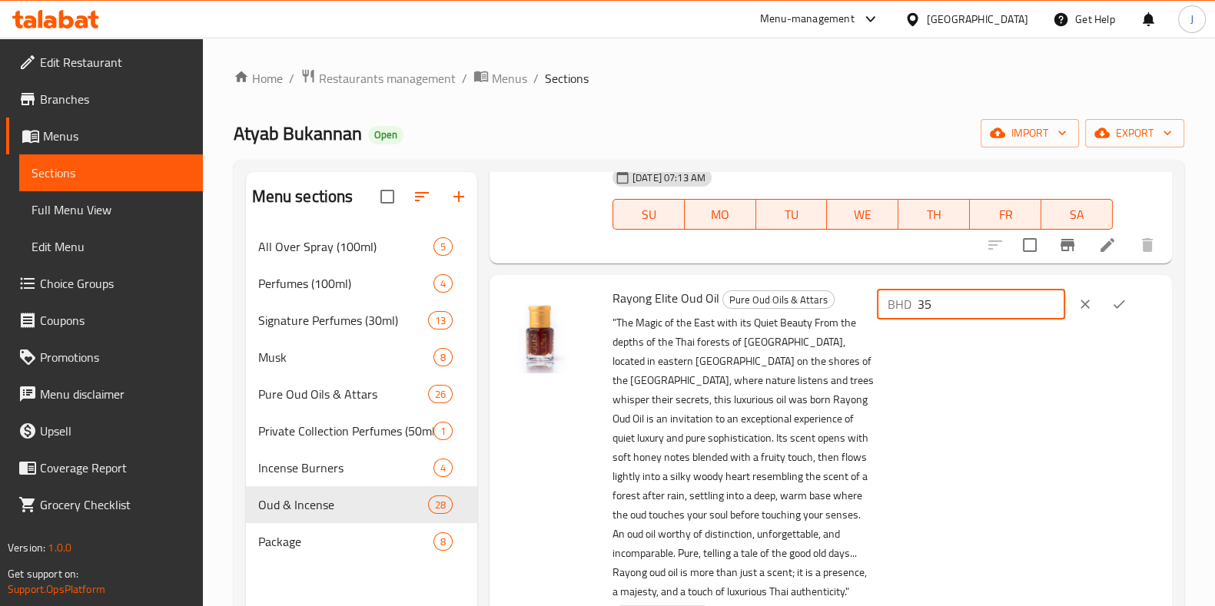
drag, startPoint x: 977, startPoint y: 306, endPoint x: 596, endPoint y: 286, distance: 381.6
click at [596, 287] on div "Rayong Elite Oud Oil Pure Oud Oils & Attars "The Magic of the East with its Qui…" at bounding box center [831, 487] width 670 height 413
type input "40"
click at [1114, 300] on icon "ok" at bounding box center [1118, 304] width 15 height 15
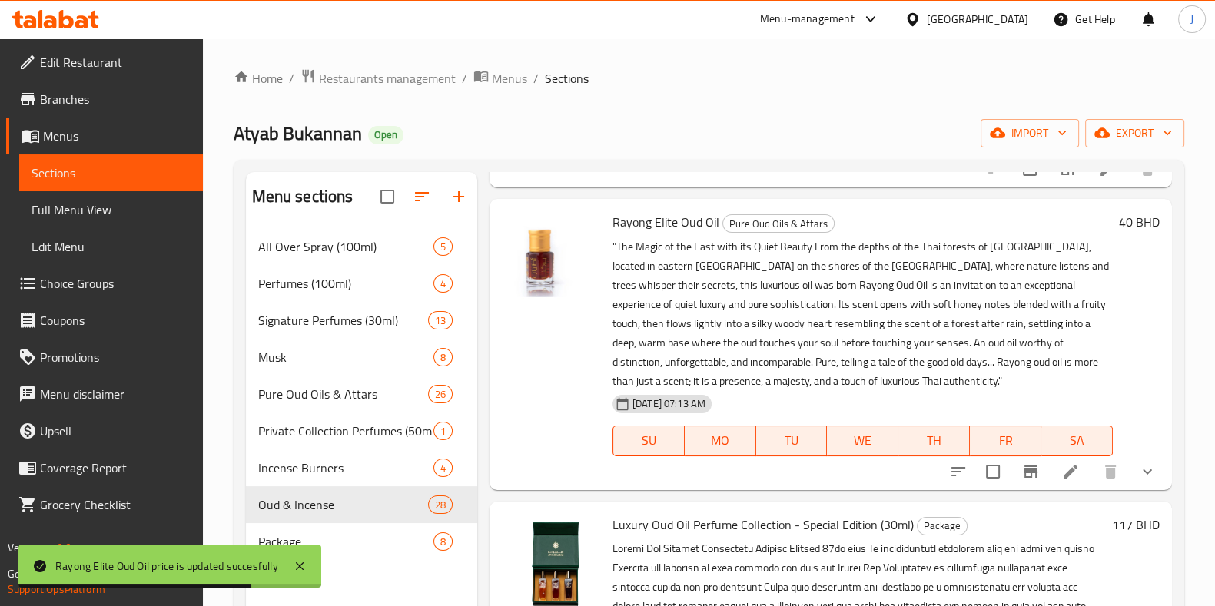
scroll to position [356, 0]
